Goal: Task Accomplishment & Management: Manage account settings

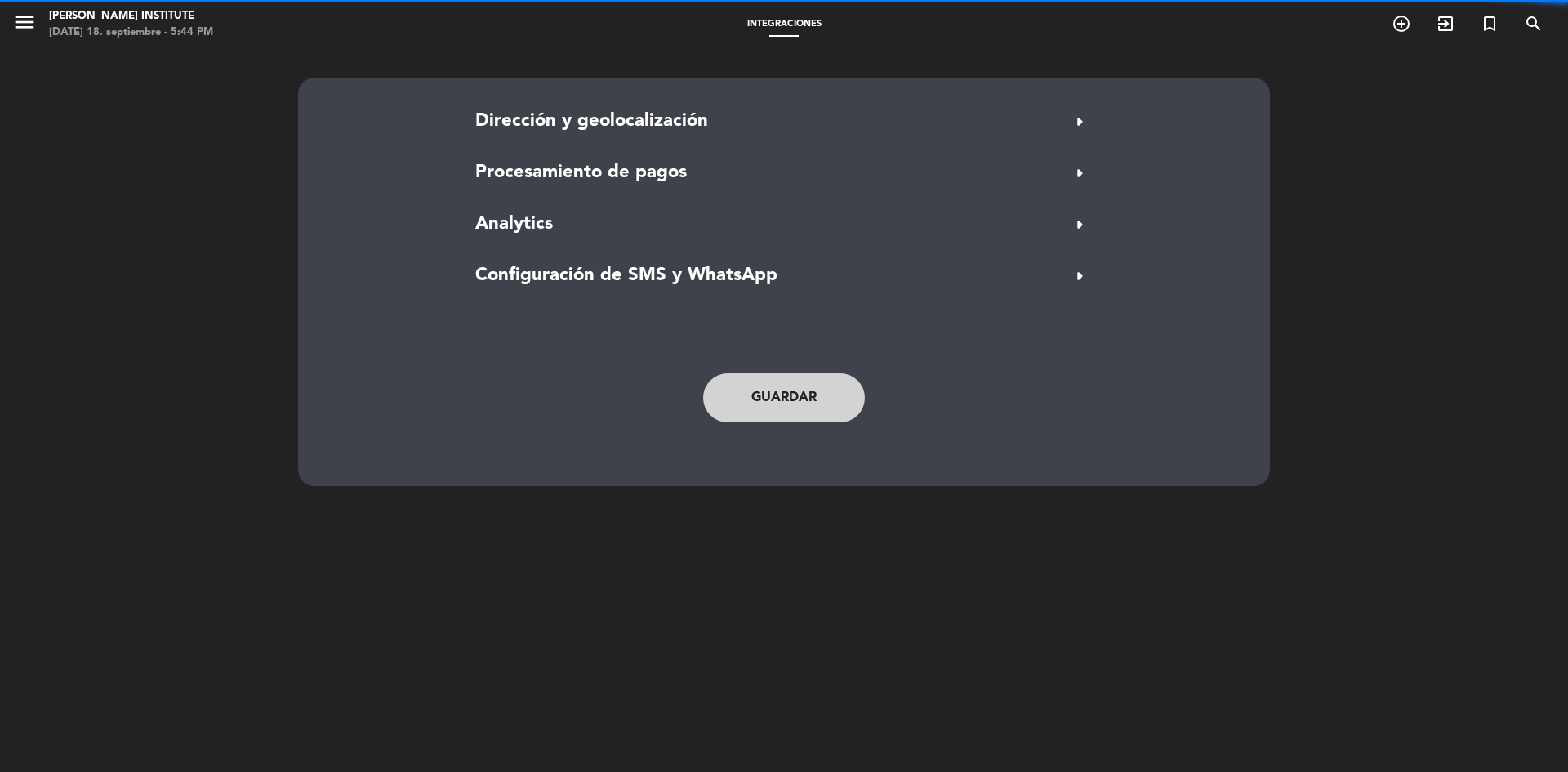
click at [27, 16] on icon "menu" at bounding box center [24, 21] width 24 height 24
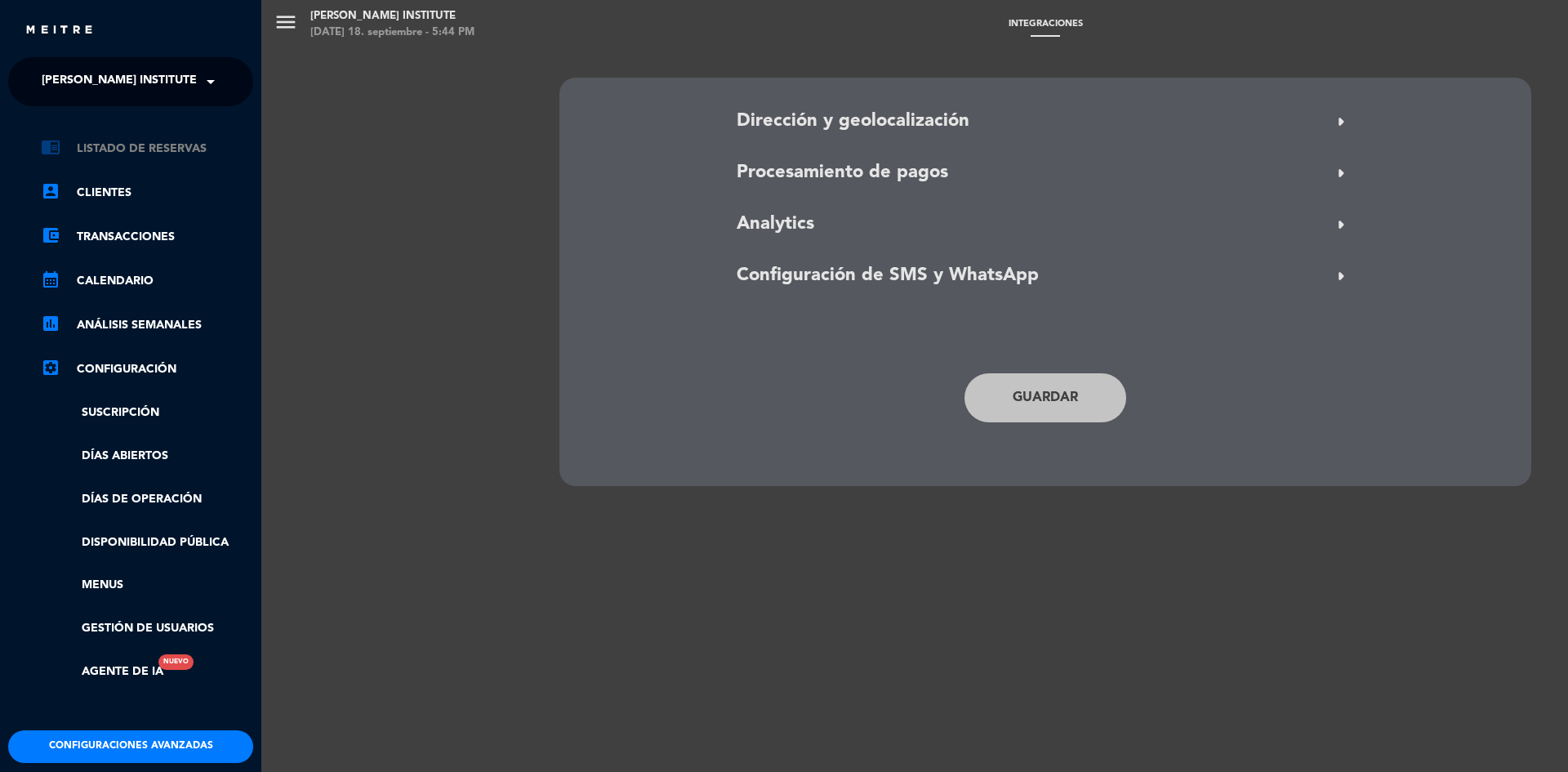
click at [131, 146] on link "chrome_reader_mode Listado de Reservas" at bounding box center [147, 149] width 213 height 19
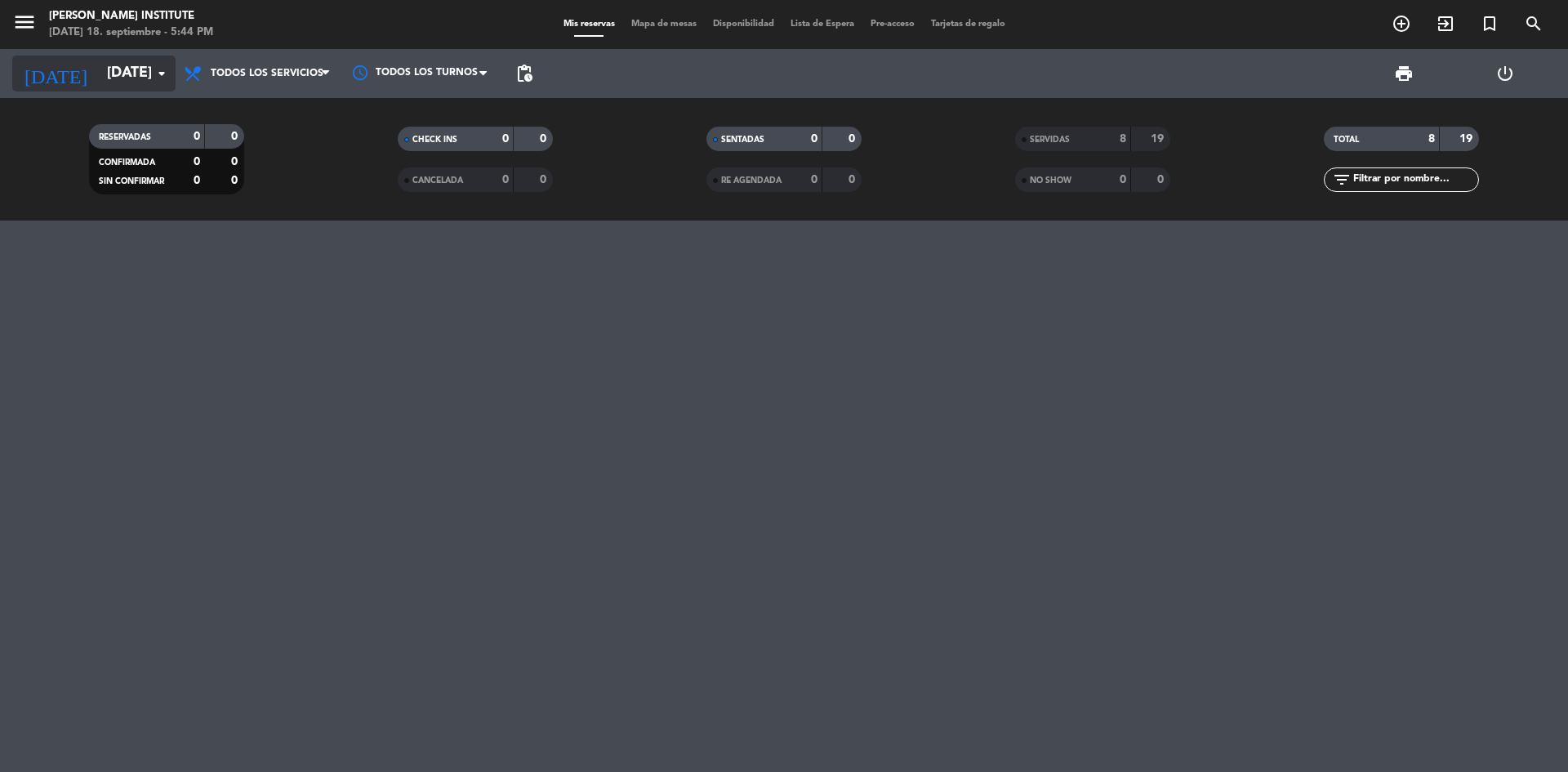
click at [160, 76] on icon "arrow_drop_down" at bounding box center [161, 74] width 19 height 19
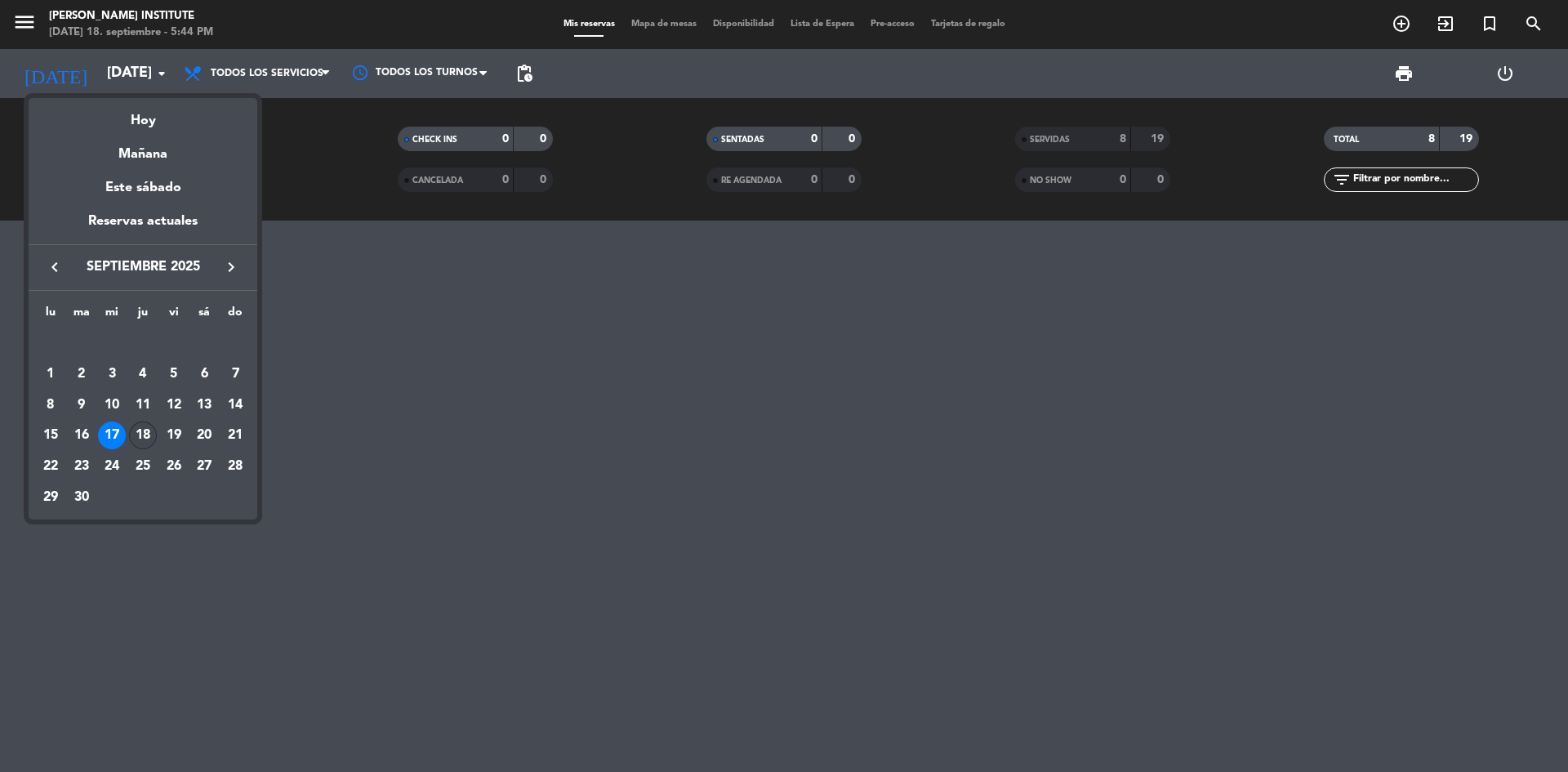
click at [138, 423] on div "18" at bounding box center [143, 435] width 28 height 28
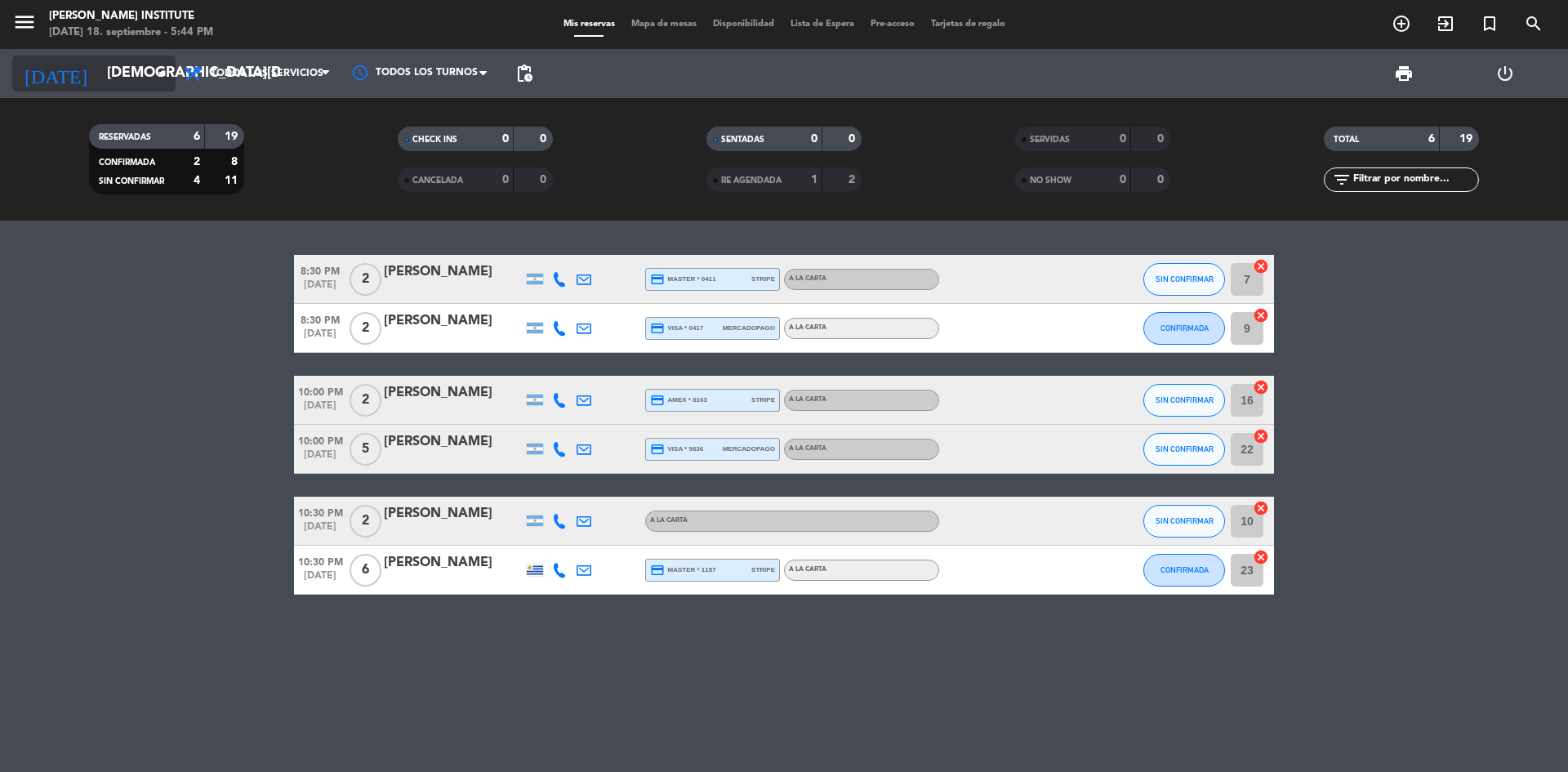
click at [154, 64] on icon "arrow_drop_down" at bounding box center [161, 74] width 19 height 19
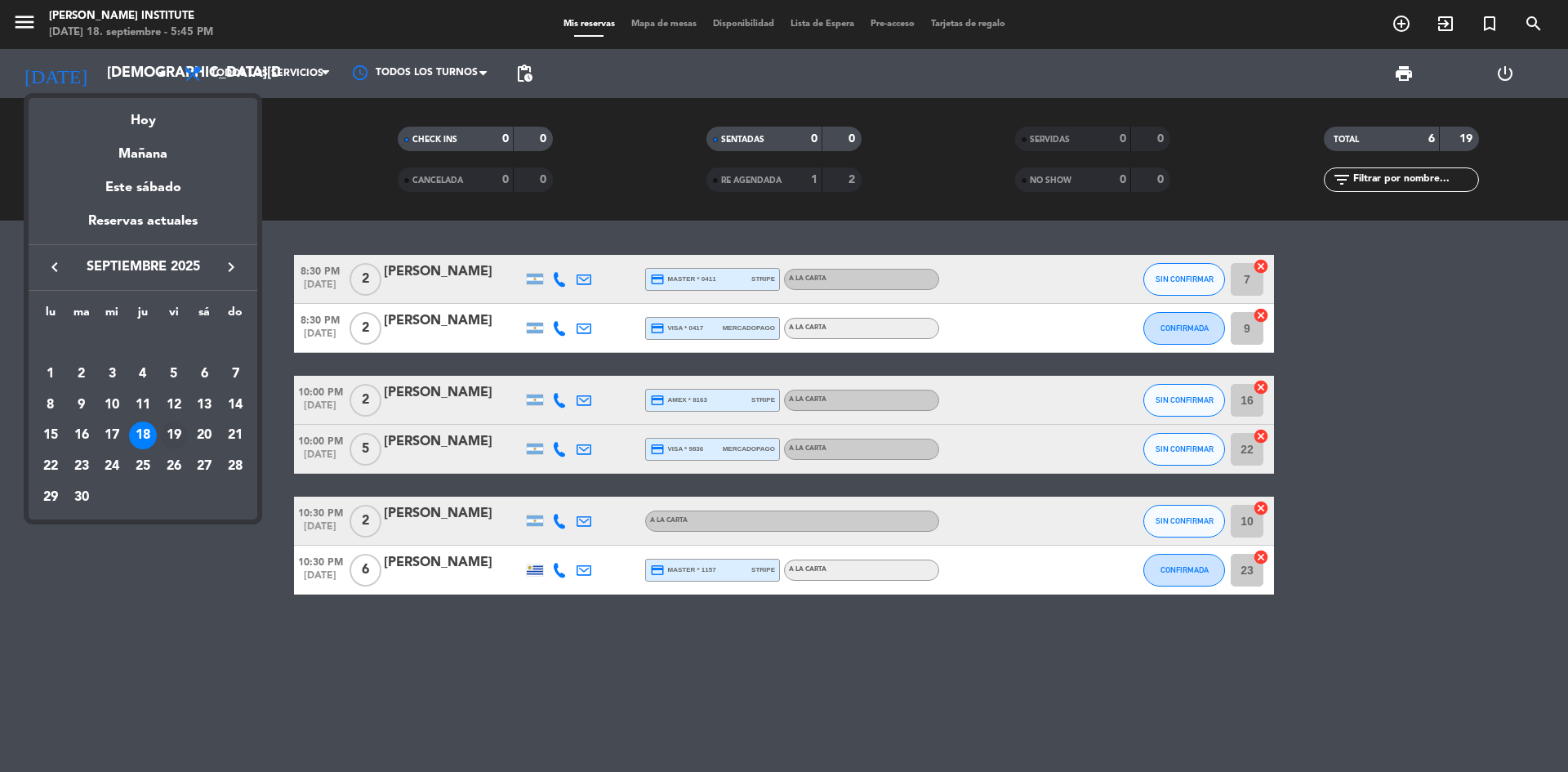
click at [176, 430] on div "19" at bounding box center [174, 435] width 28 height 28
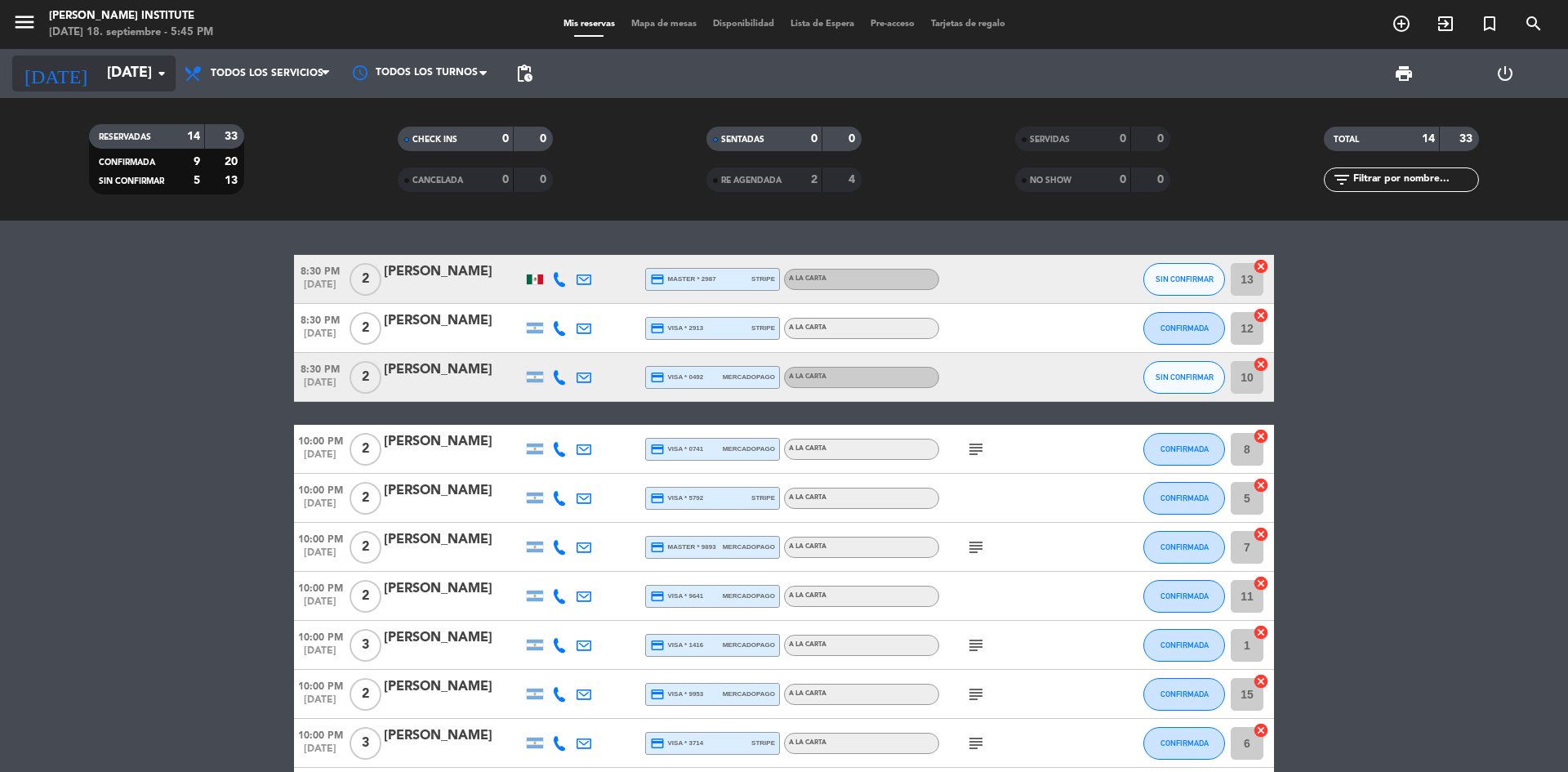
click at [162, 75] on icon "arrow_drop_down" at bounding box center [161, 74] width 19 height 19
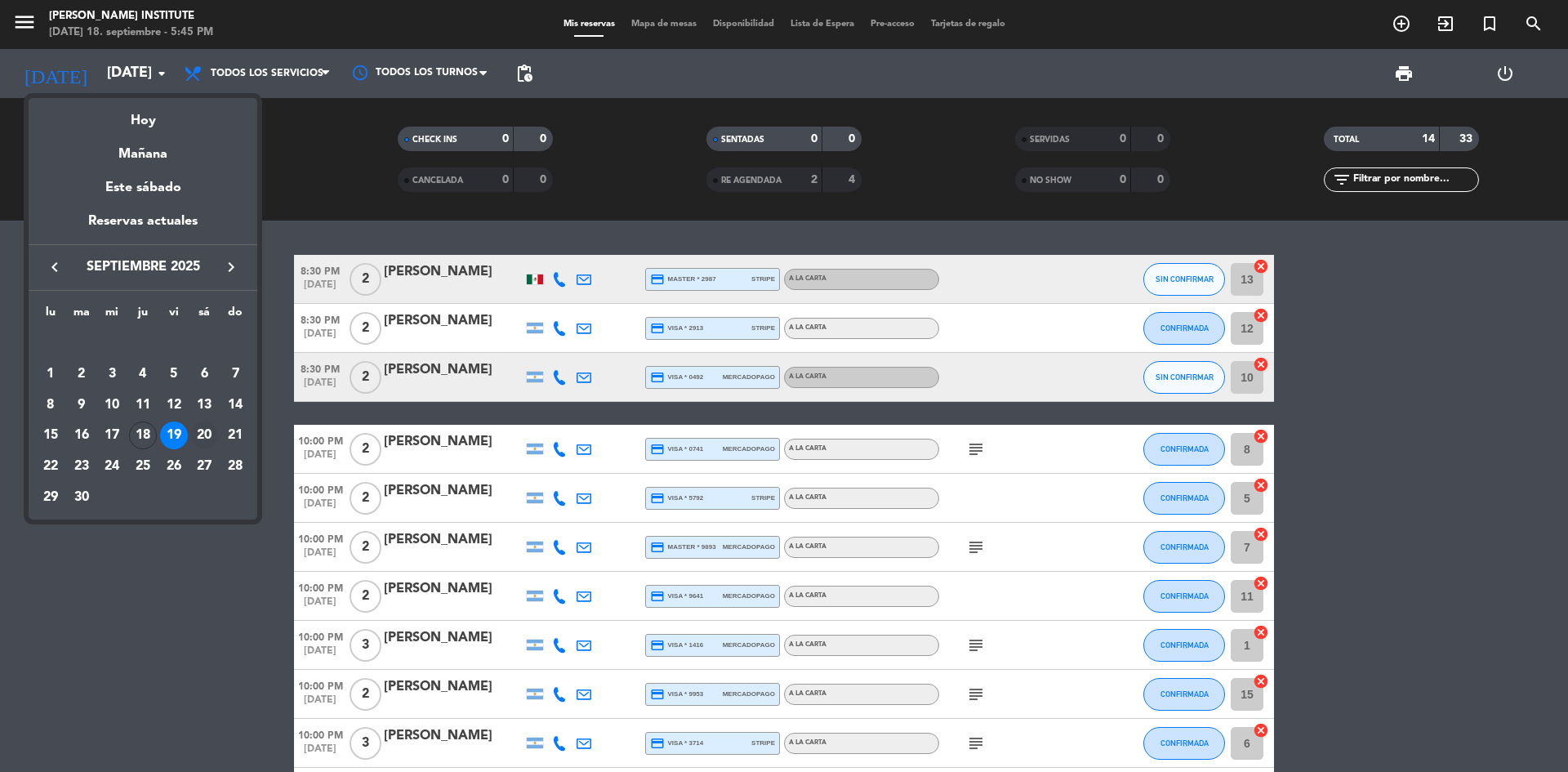
click at [204, 424] on div "20" at bounding box center [204, 435] width 28 height 28
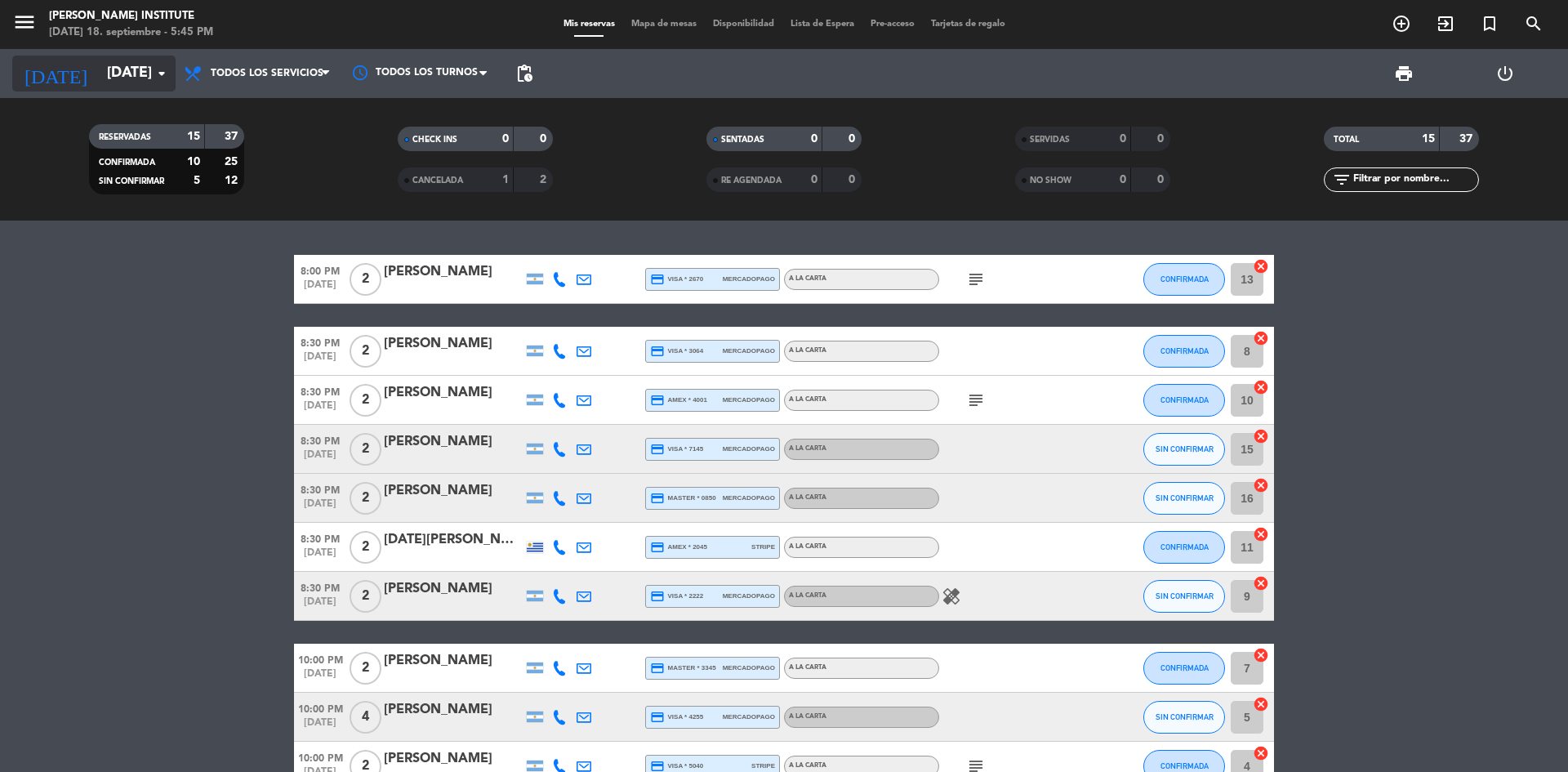
click at [147, 79] on input "[DATE]" at bounding box center [193, 74] width 189 height 33
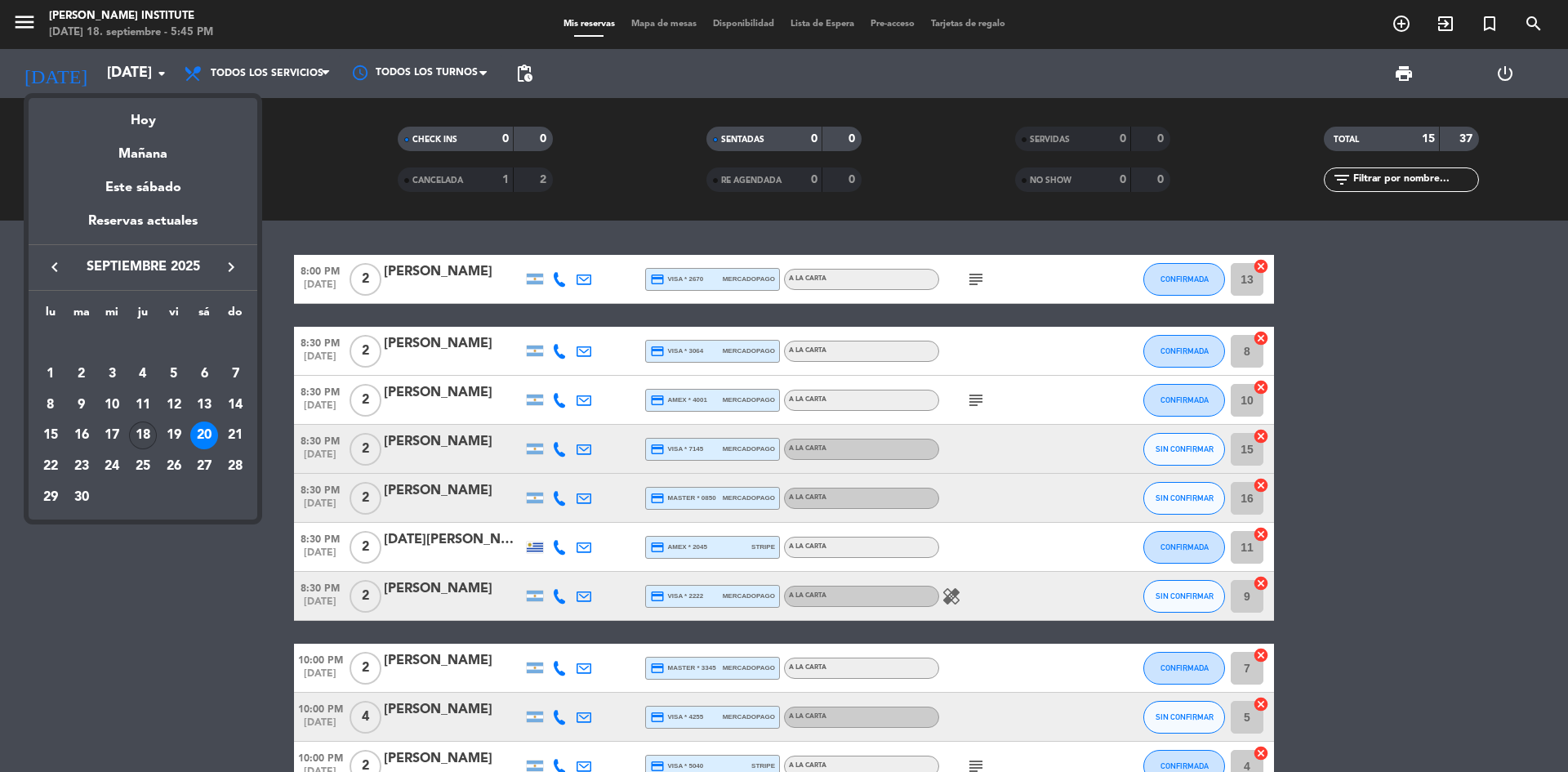
click at [137, 430] on div "18" at bounding box center [143, 435] width 28 height 28
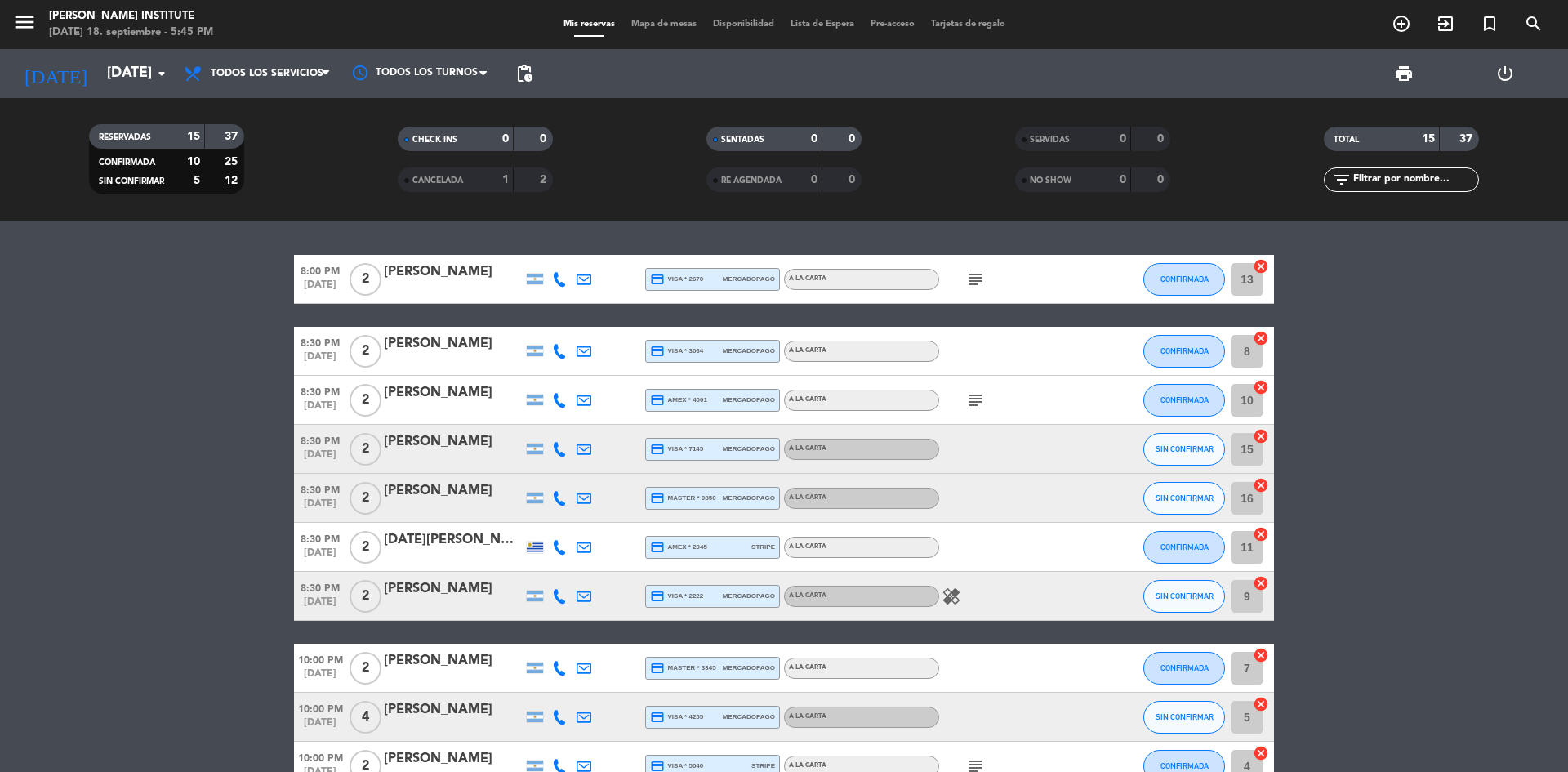
type input "[DEMOGRAPHIC_DATA][DATE]"
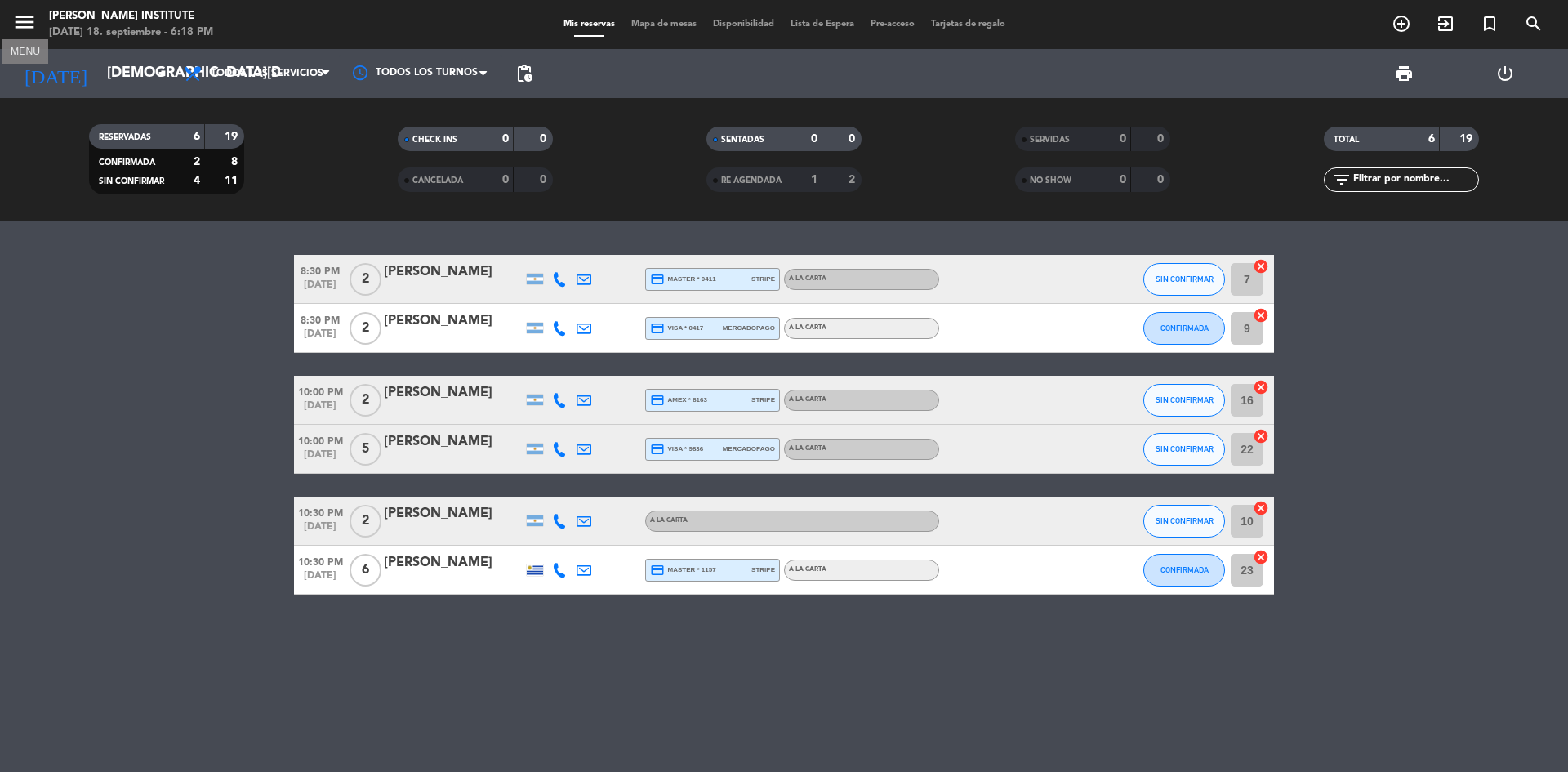
click at [28, 27] on icon "menu" at bounding box center [24, 21] width 24 height 24
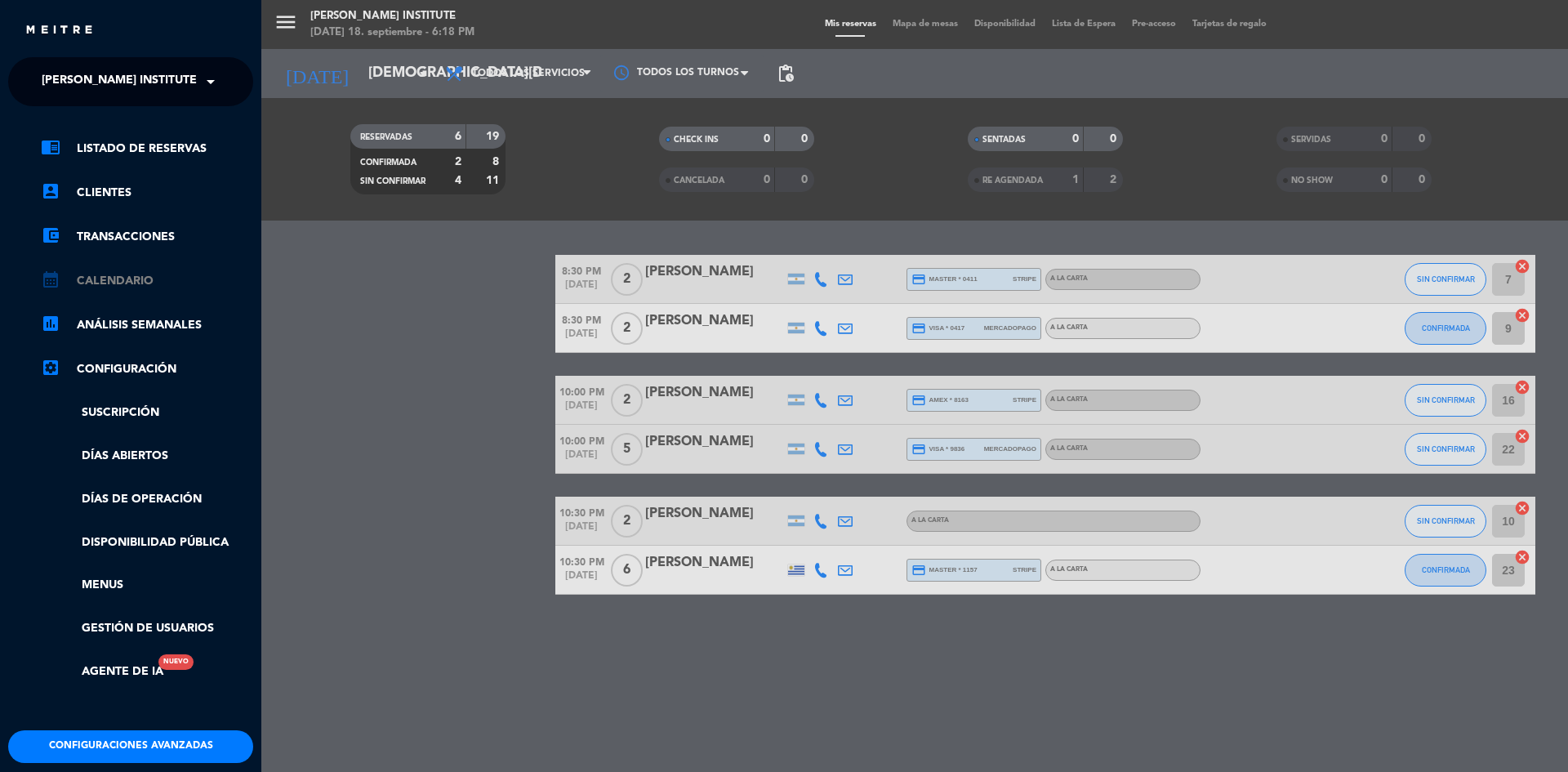
click at [117, 284] on link "calendar_month Calendario" at bounding box center [147, 281] width 213 height 19
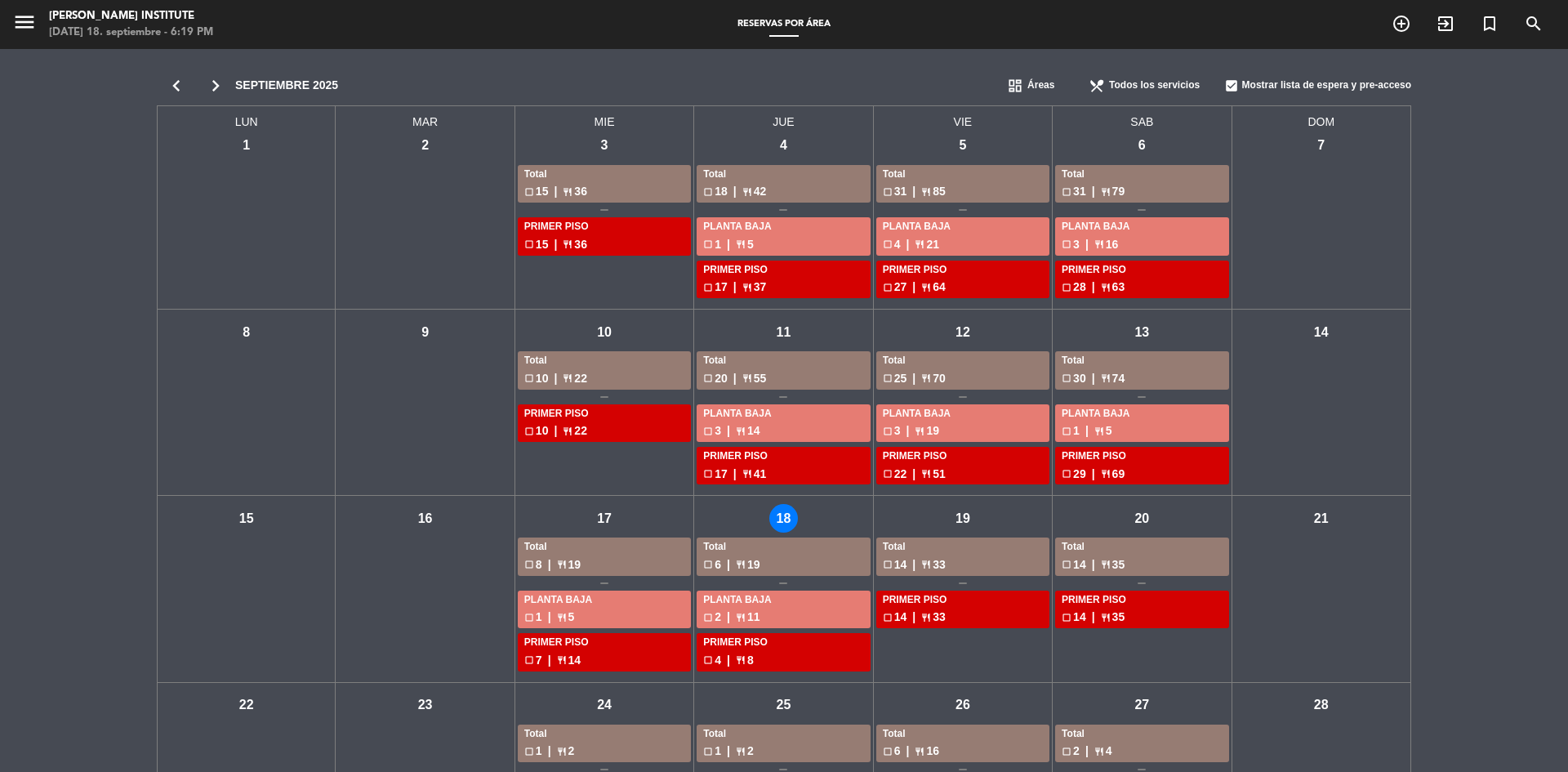
click at [966, 519] on div "vie - 19" at bounding box center [962, 518] width 28 height 28
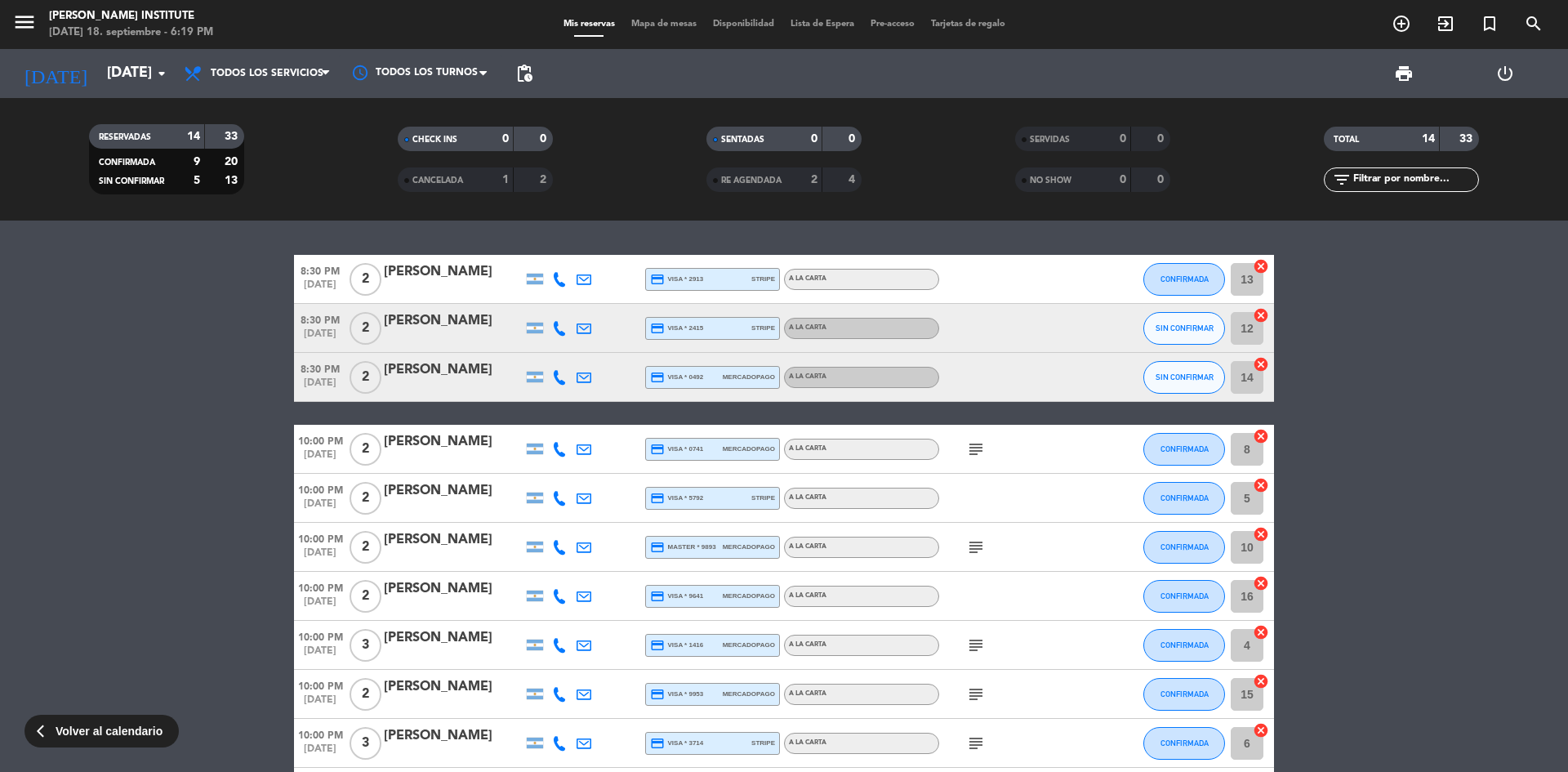
click at [968, 453] on icon "subject" at bounding box center [976, 450] width 19 height 19
click at [973, 547] on icon "subject" at bounding box center [976, 548] width 19 height 19
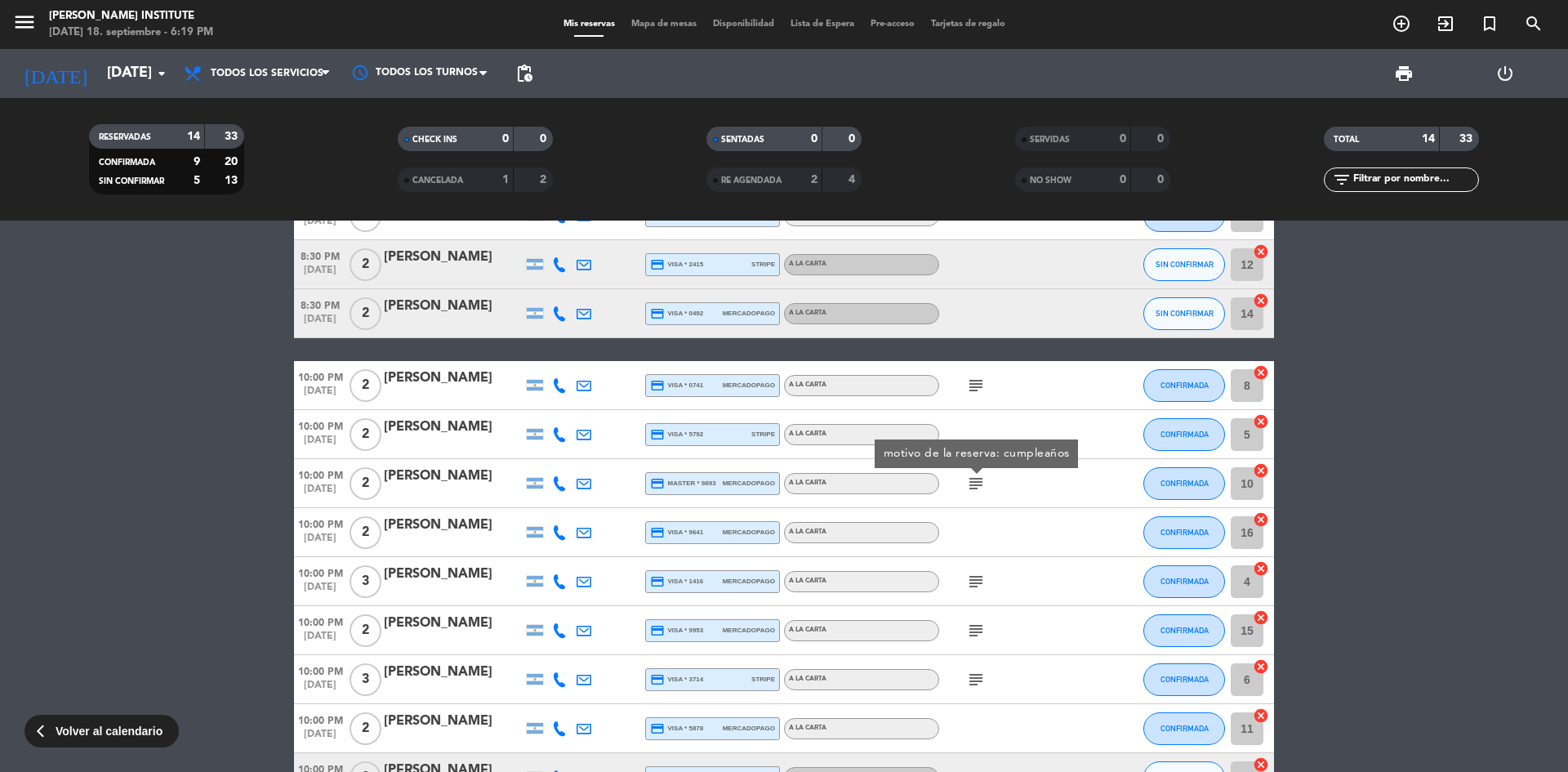
scroll to position [82, 0]
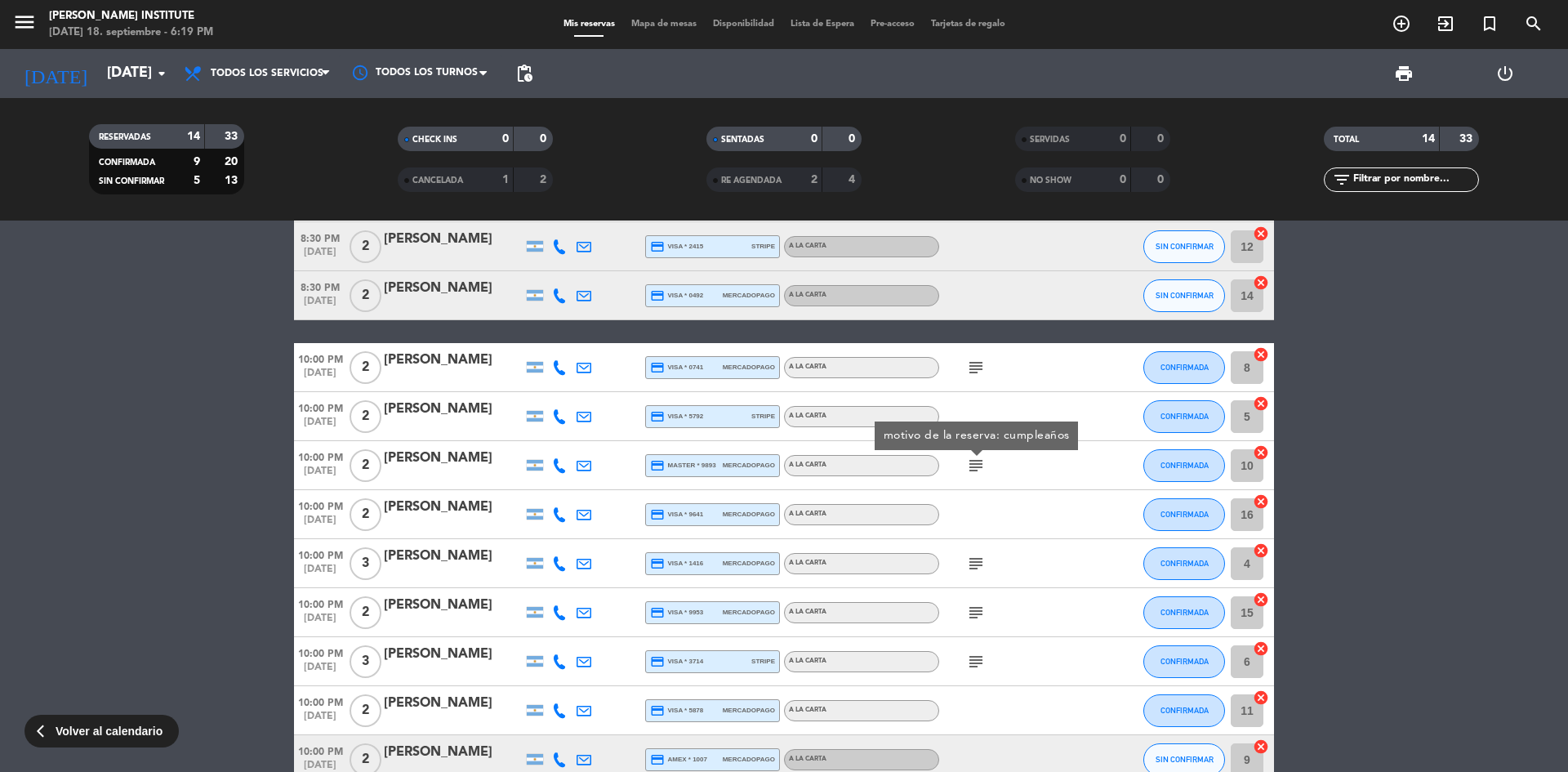
click at [968, 549] on div "subject" at bounding box center [1012, 563] width 147 height 49
click at [968, 560] on icon "subject" at bounding box center [976, 563] width 19 height 19
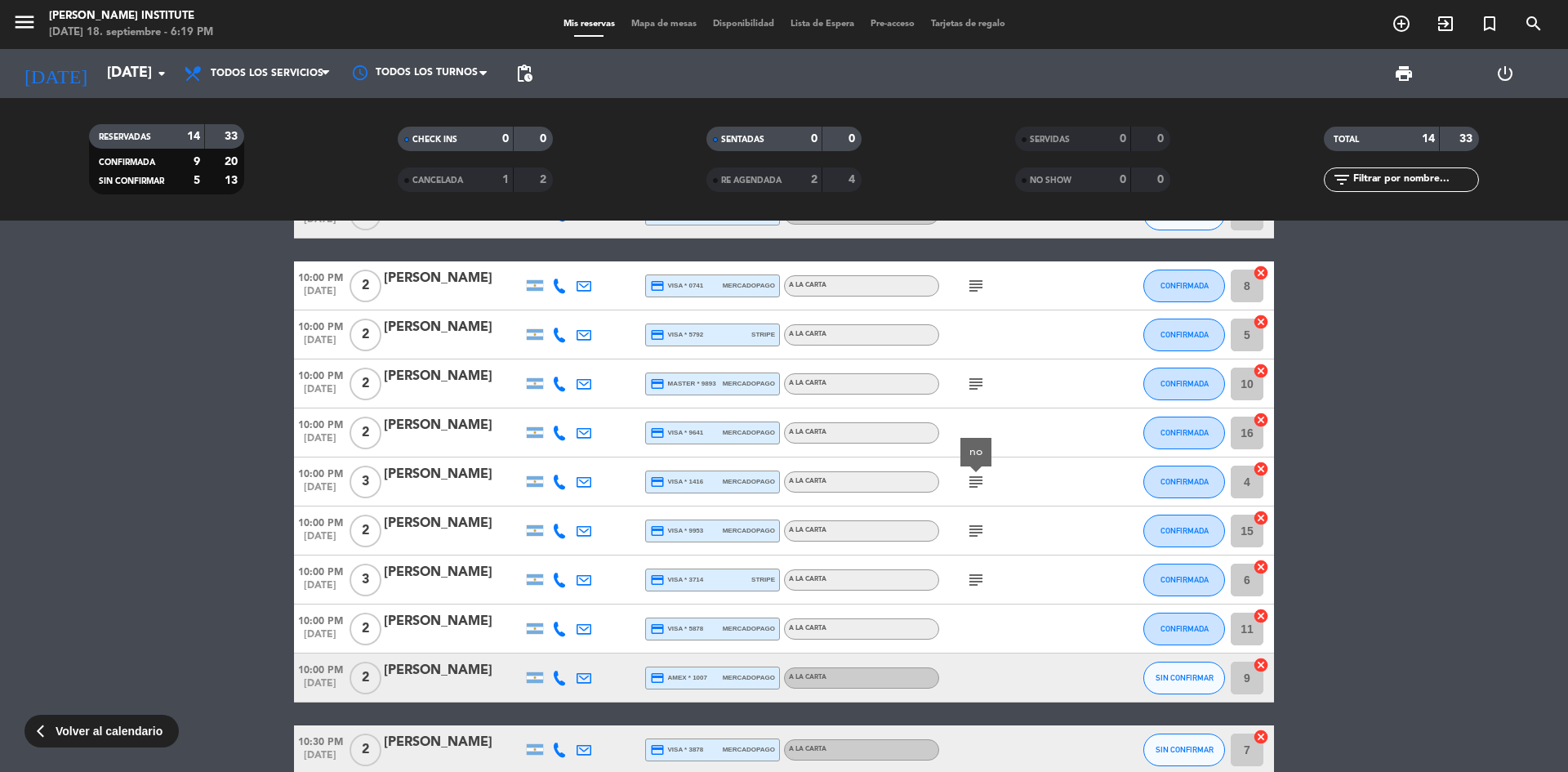
click at [971, 534] on icon "subject" at bounding box center [976, 531] width 19 height 19
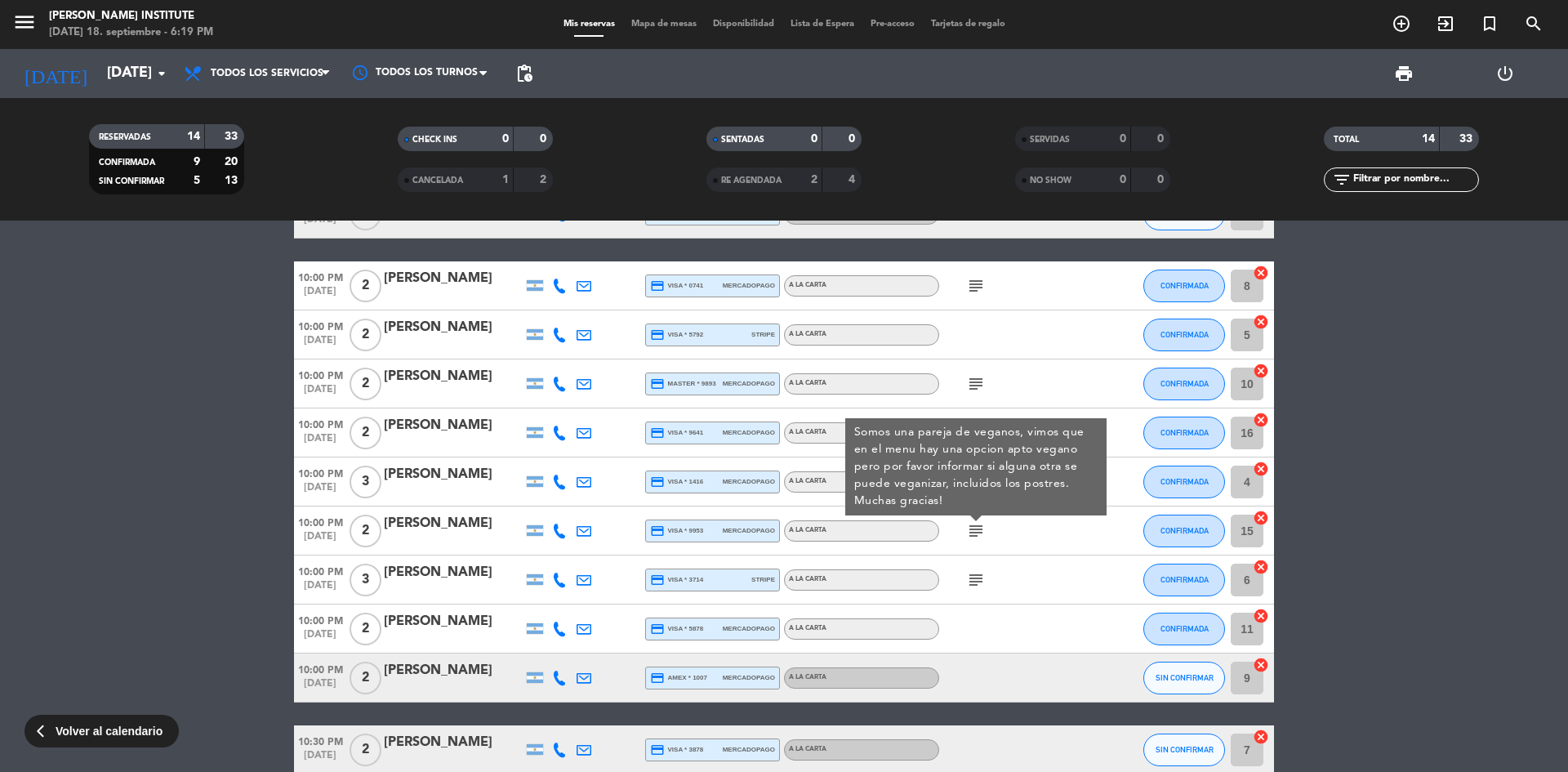
click at [975, 574] on icon "subject" at bounding box center [976, 580] width 19 height 19
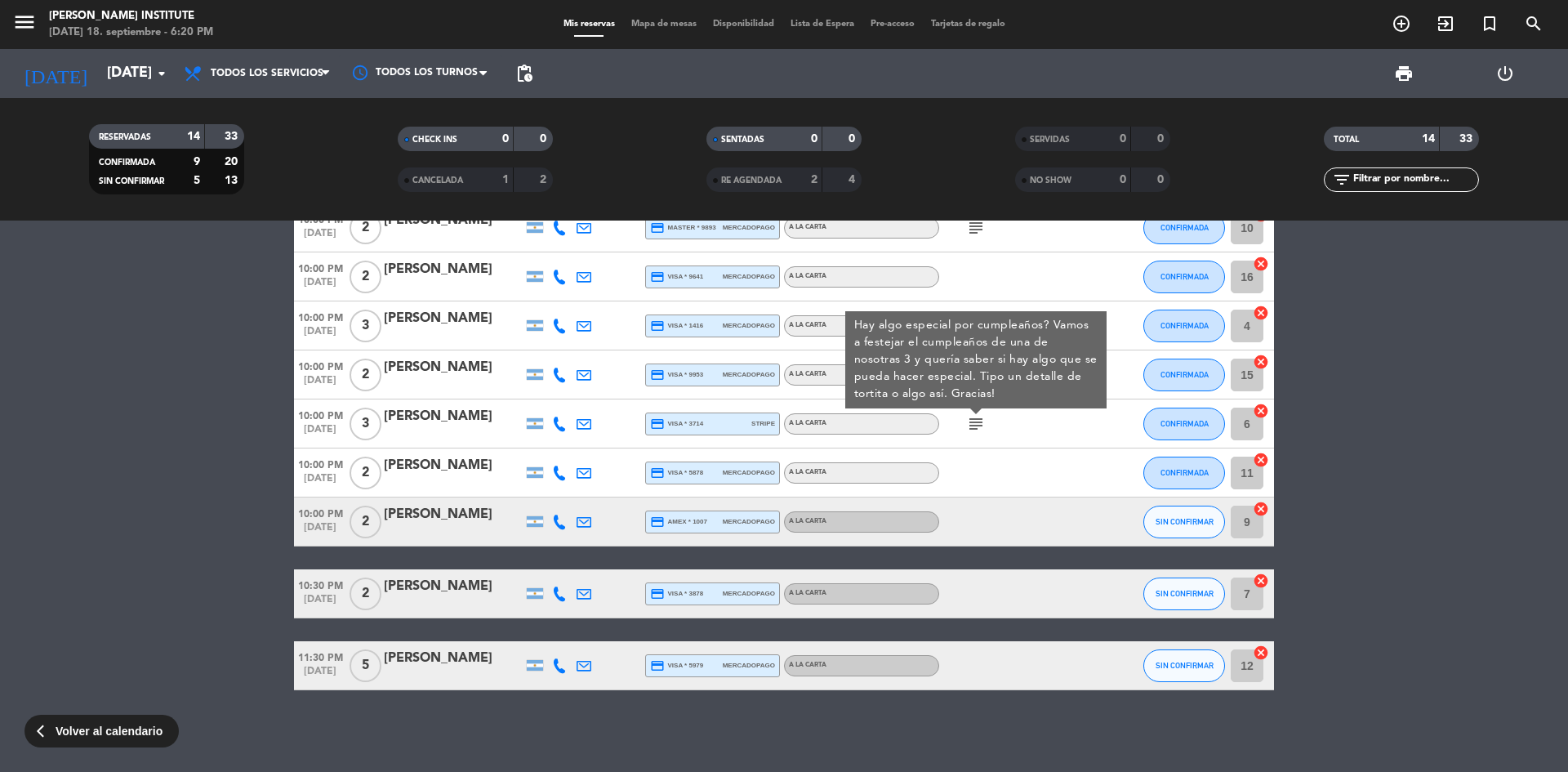
scroll to position [0, 0]
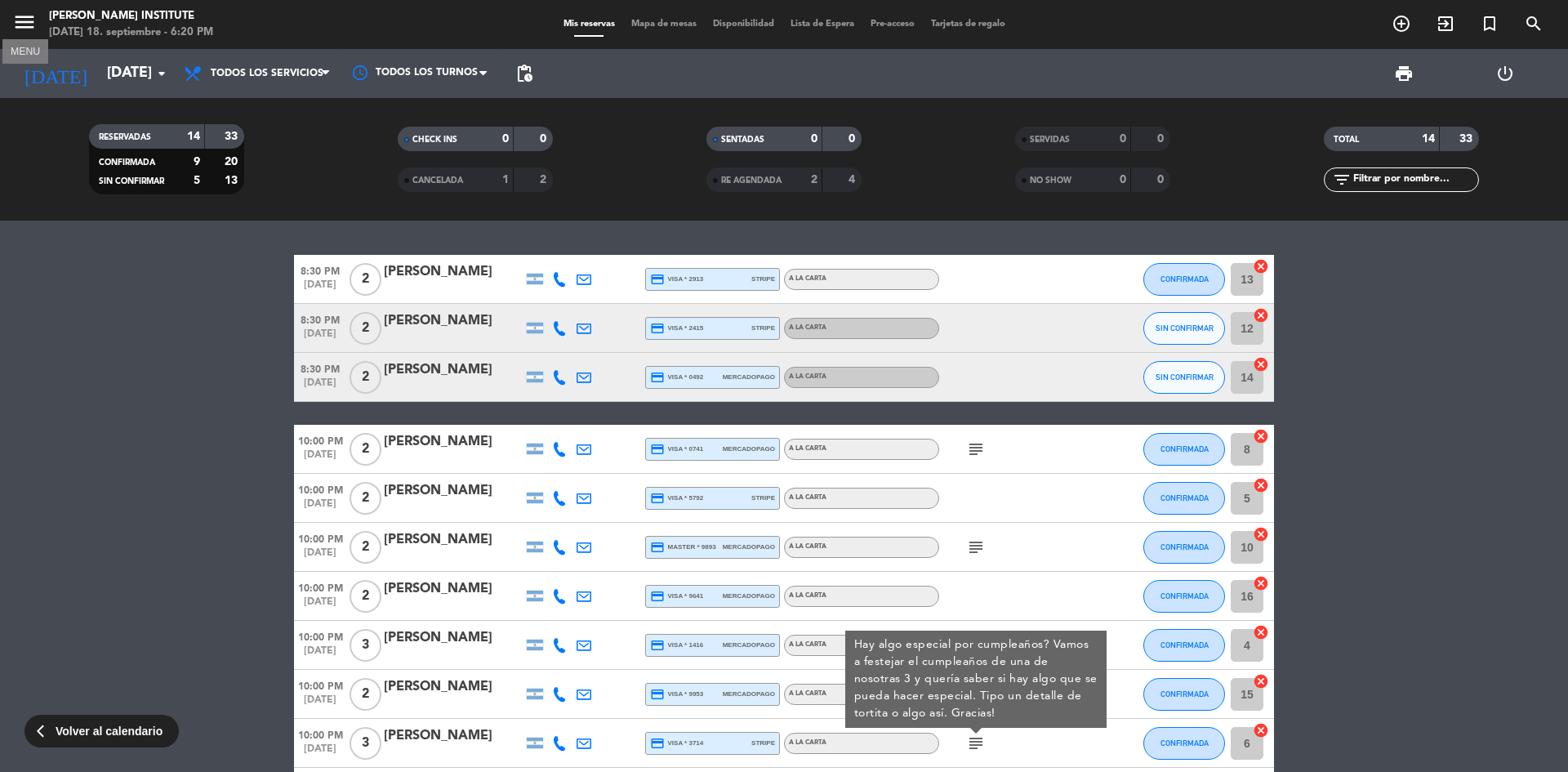
click at [20, 19] on icon "menu" at bounding box center [24, 21] width 24 height 24
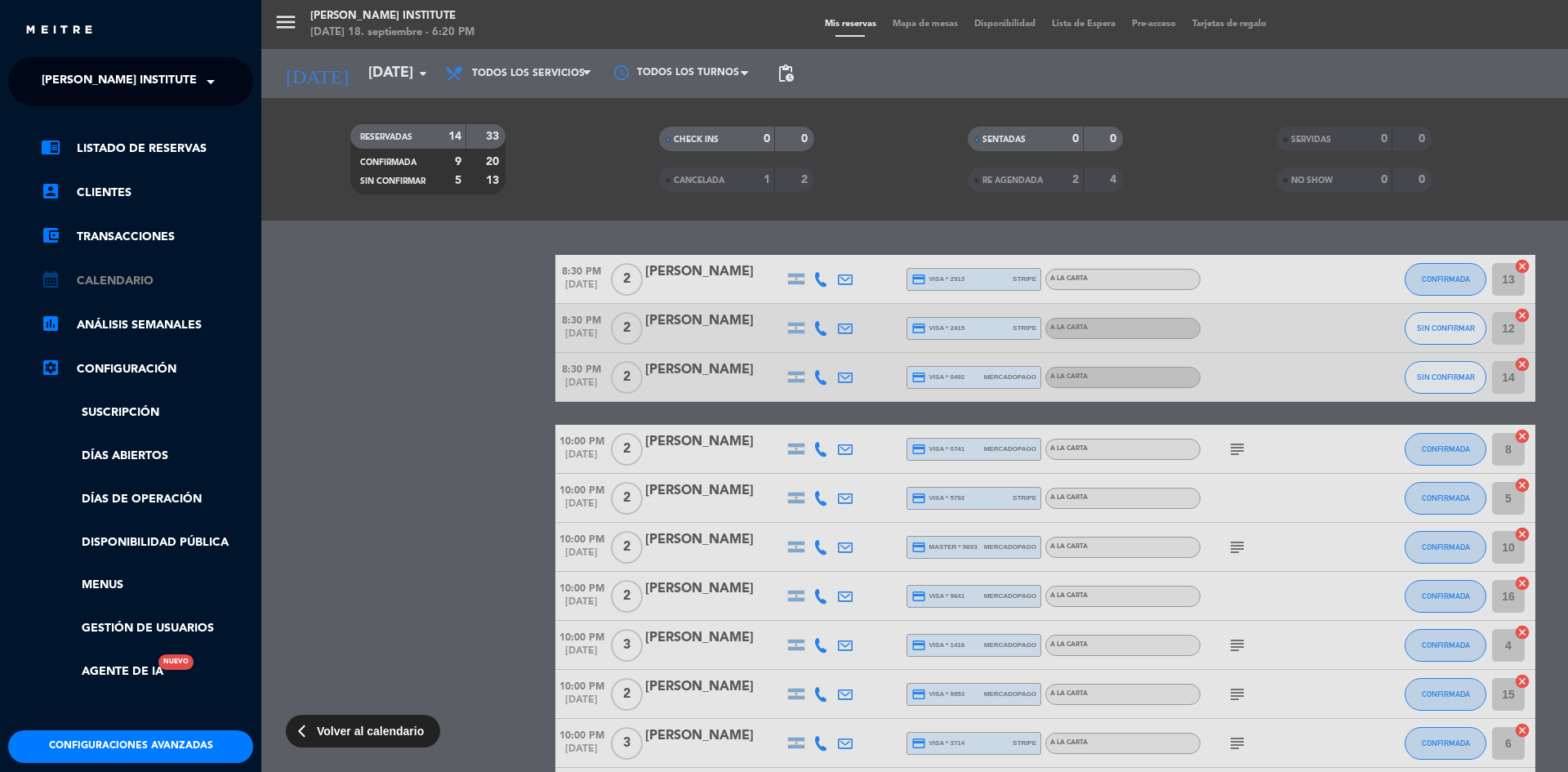
click at [115, 290] on link "calendar_month Calendario" at bounding box center [147, 281] width 213 height 19
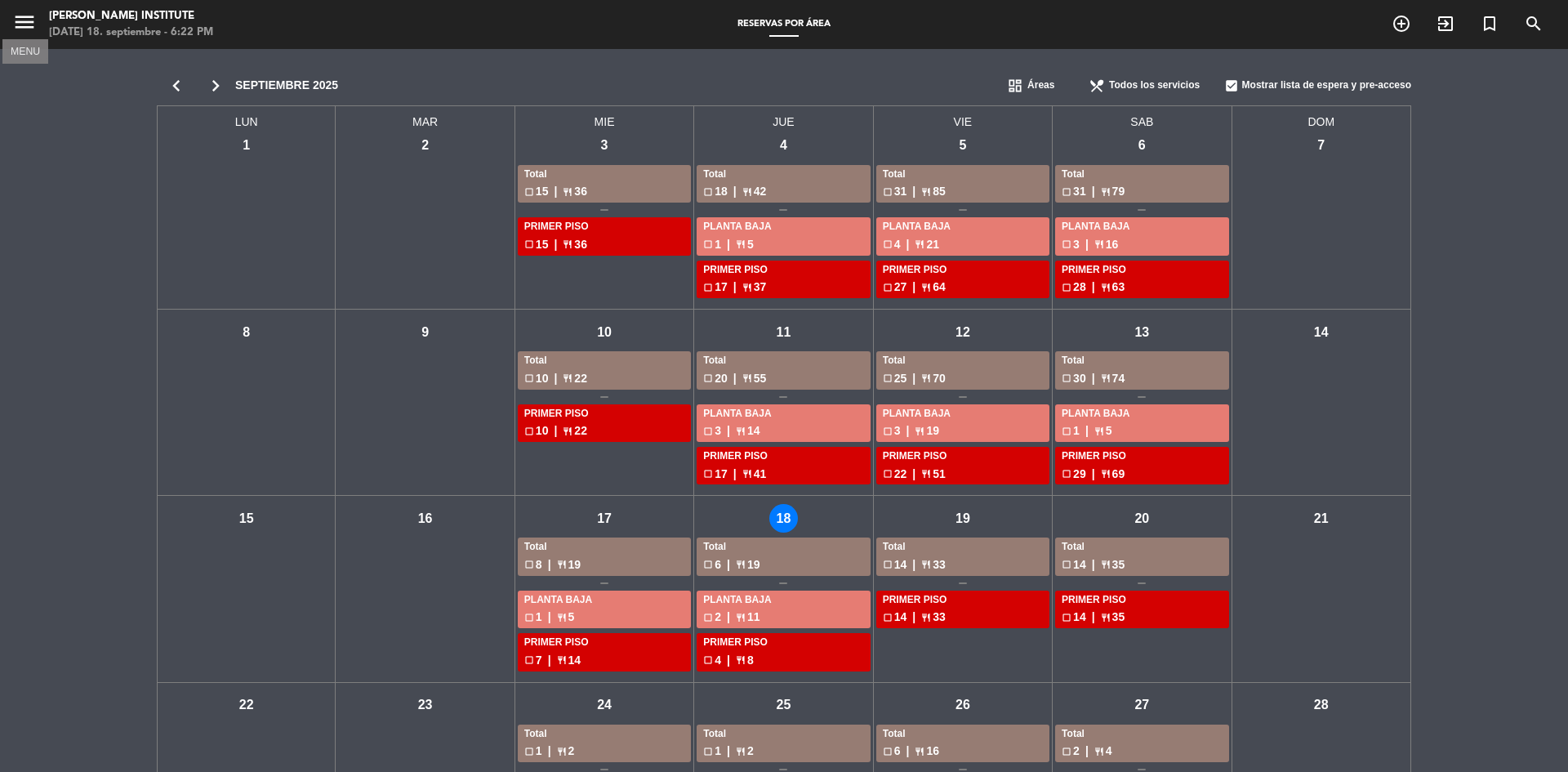
click at [25, 27] on icon "menu" at bounding box center [24, 21] width 24 height 24
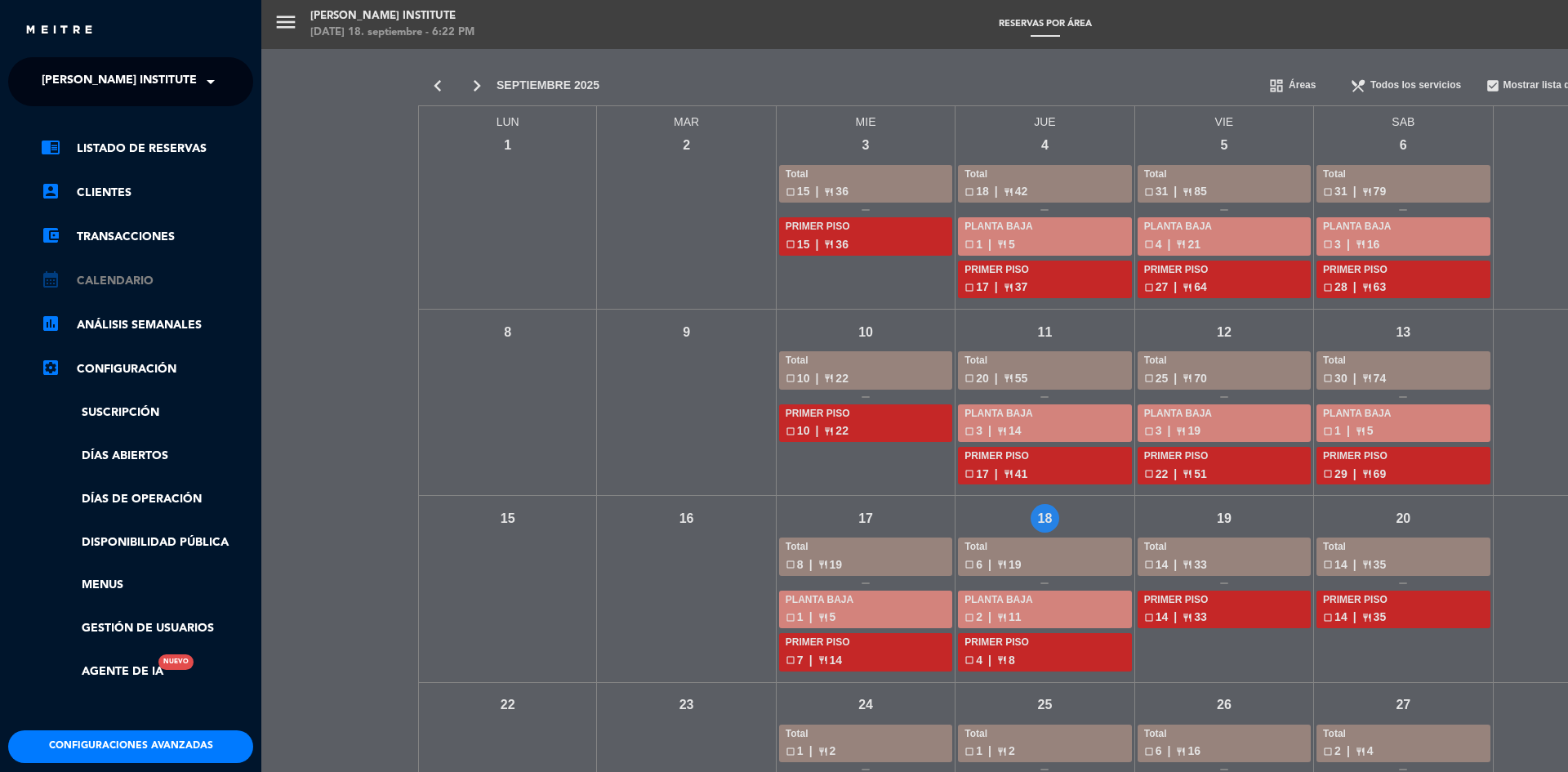
click at [144, 280] on link "calendar_month Calendario" at bounding box center [147, 281] width 213 height 19
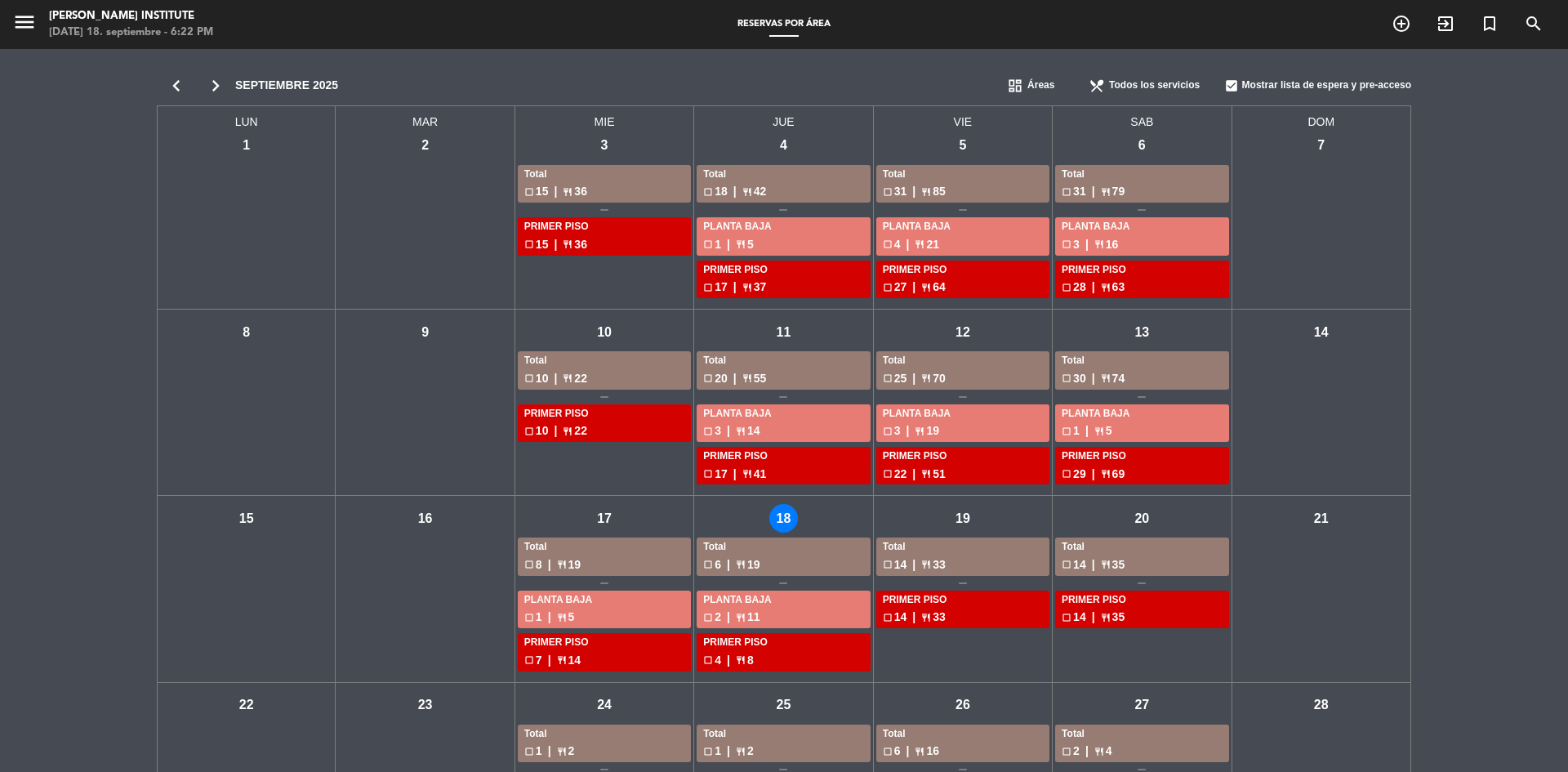
click at [968, 525] on div "vie - 19" at bounding box center [962, 518] width 28 height 28
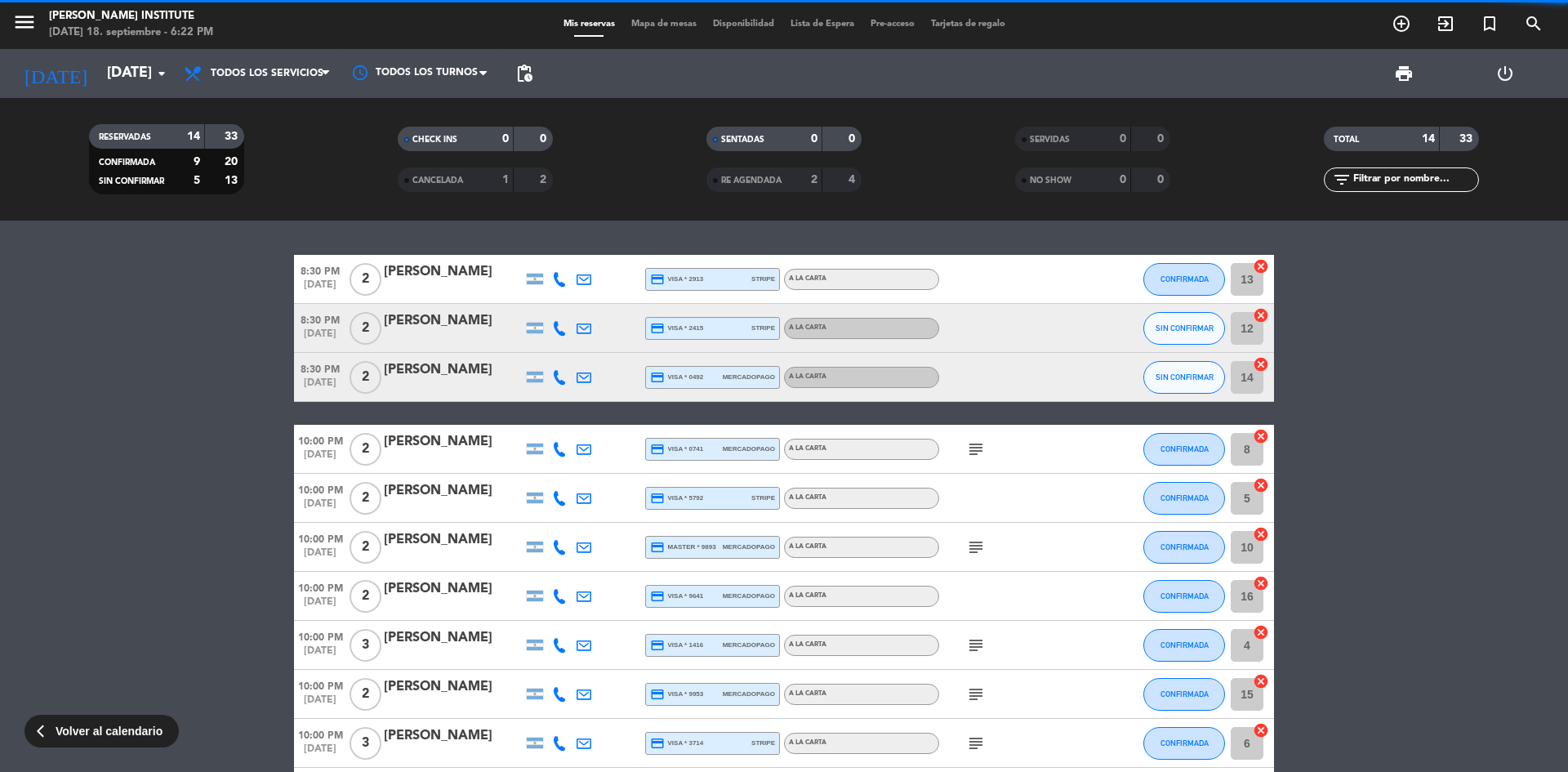
click at [667, 22] on span "Mapa de mesas" at bounding box center [664, 23] width 82 height 9
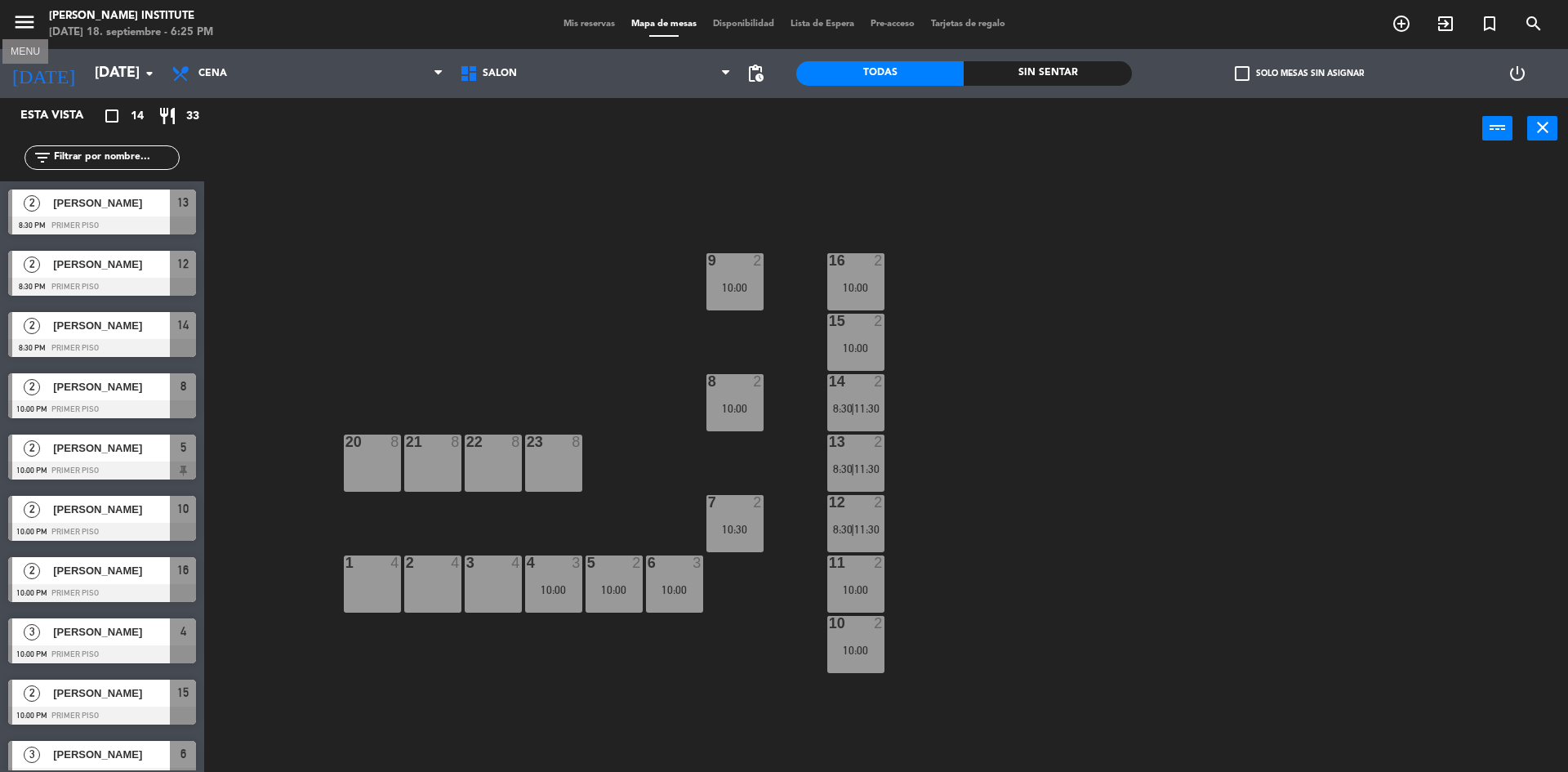
click at [24, 21] on icon "menu" at bounding box center [24, 21] width 24 height 24
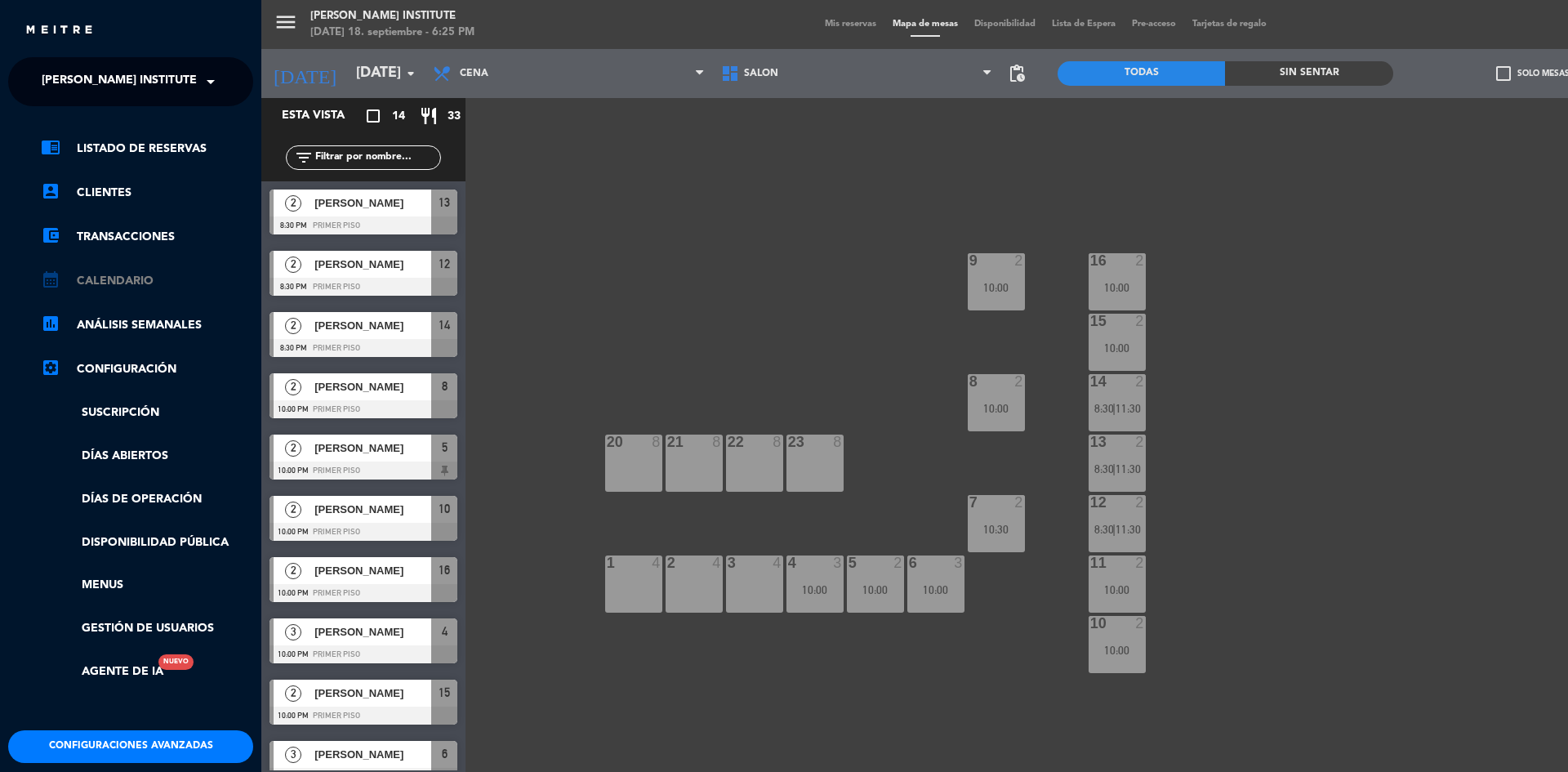
click at [117, 278] on link "calendar_month Calendario" at bounding box center [147, 281] width 213 height 19
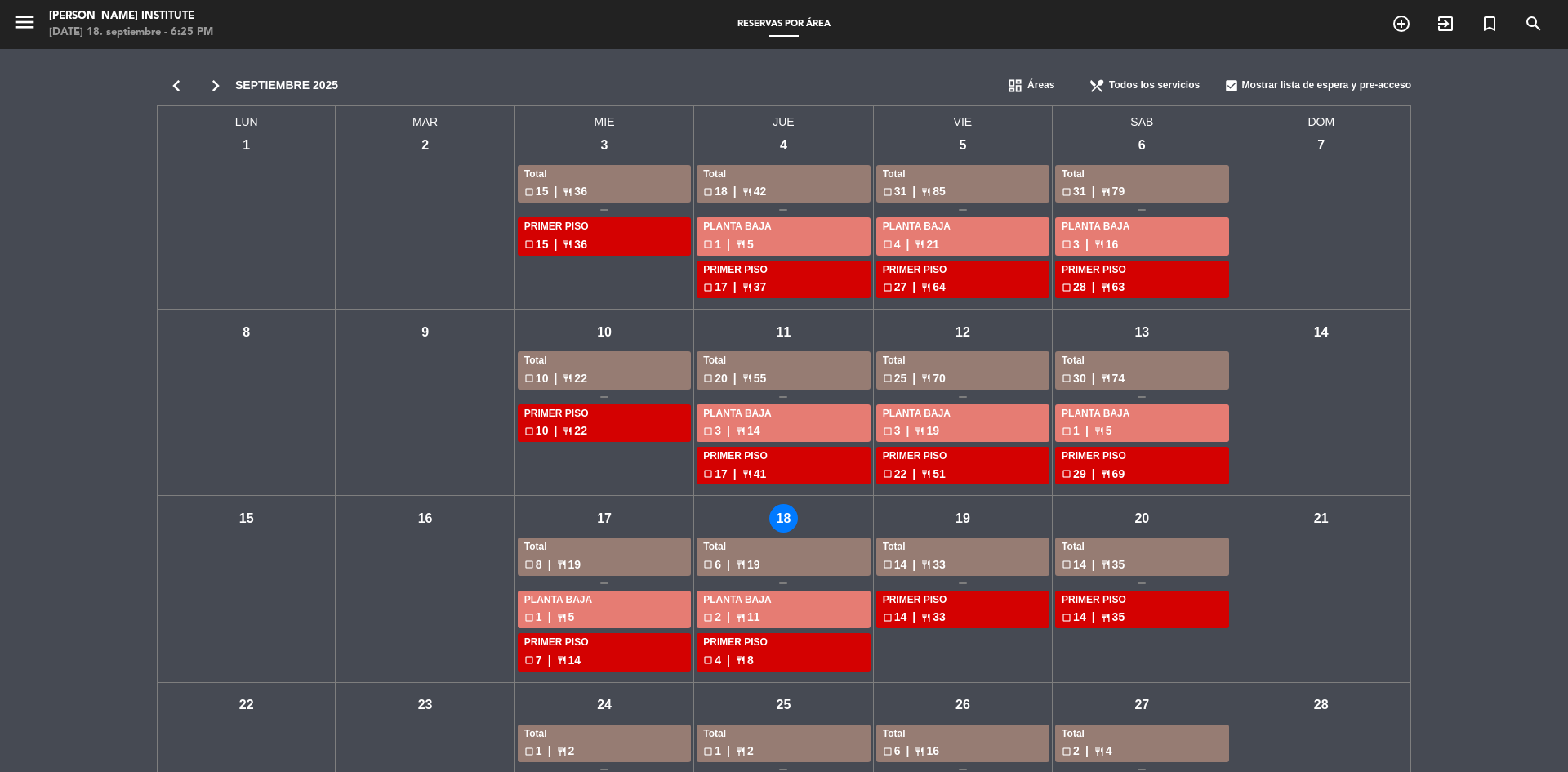
click at [970, 521] on div "vie - 19" at bounding box center [962, 518] width 28 height 28
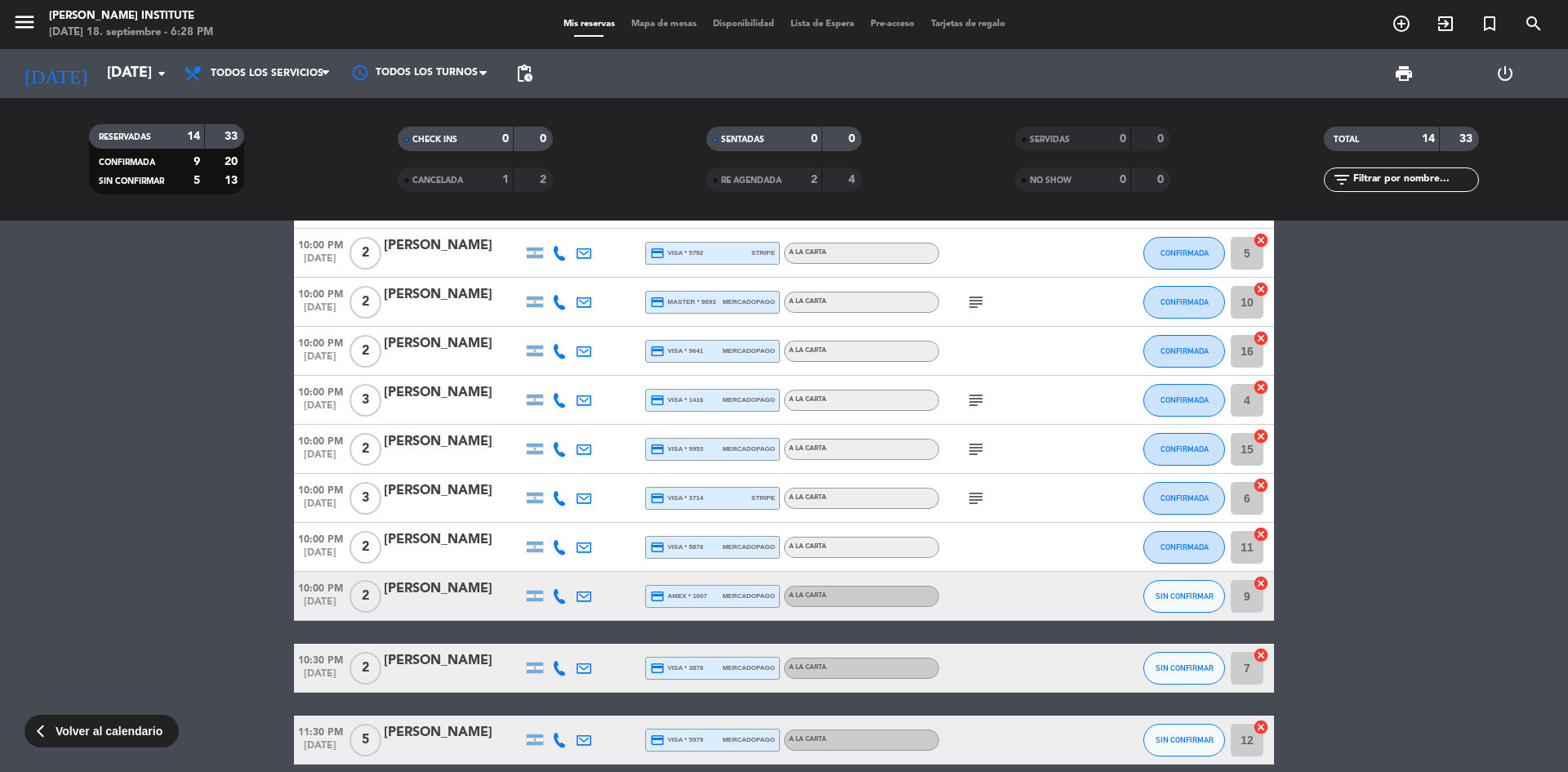
scroll to position [319, 0]
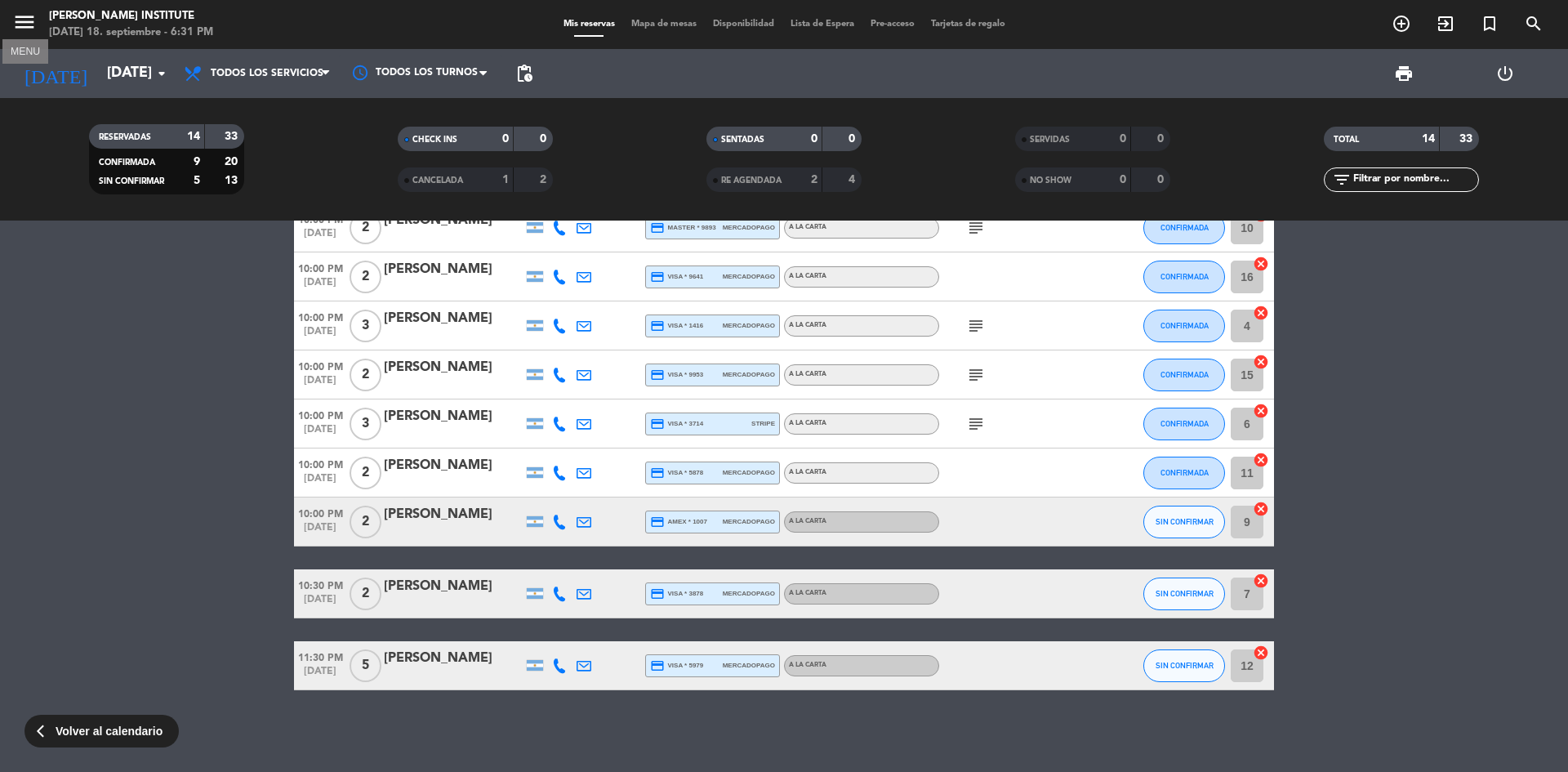
click at [32, 24] on icon "menu" at bounding box center [24, 21] width 24 height 24
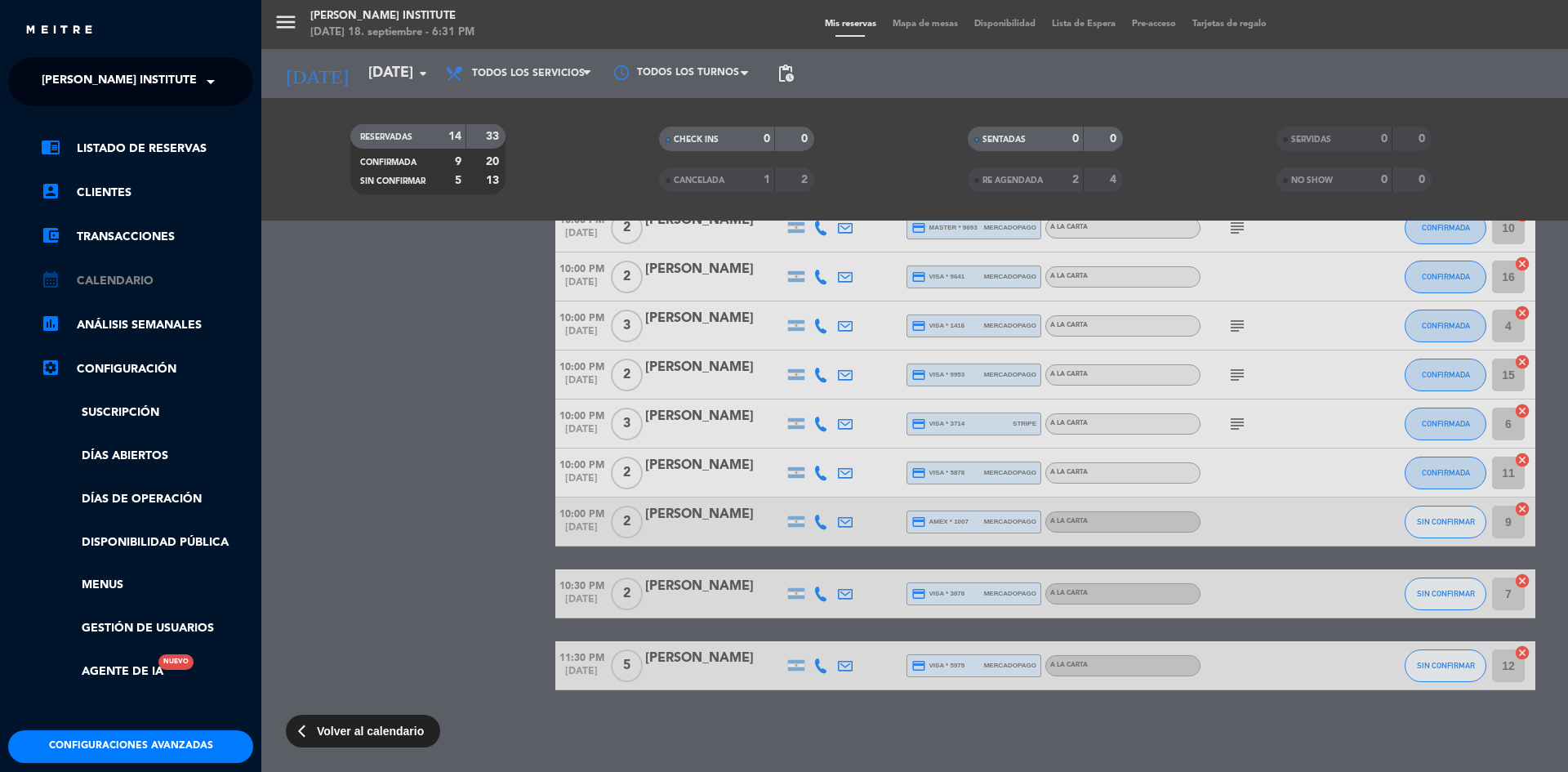
click at [106, 279] on link "calendar_month Calendario" at bounding box center [147, 281] width 213 height 19
